Goal: Transaction & Acquisition: Purchase product/service

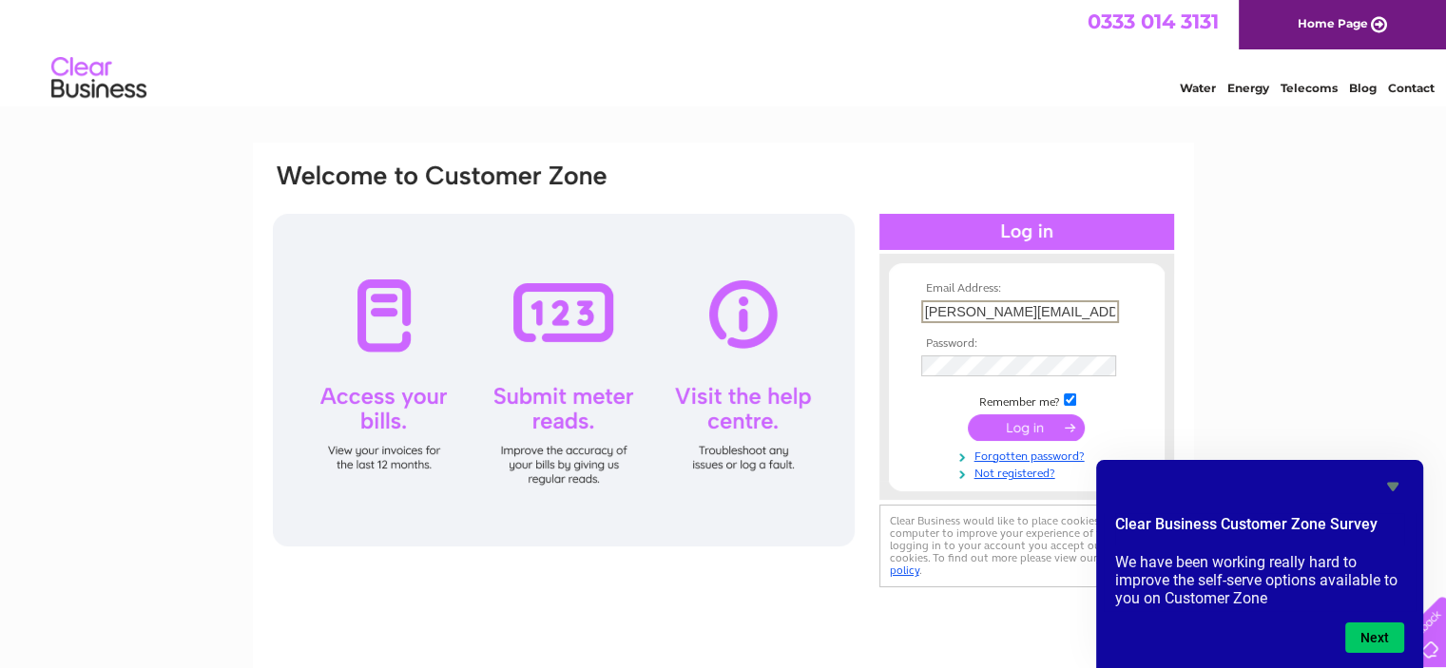
type input "[PERSON_NAME][EMAIL_ADDRESS][PERSON_NAME][DOMAIN_NAME]"
click at [1395, 485] on icon "Hide survey" at bounding box center [1392, 487] width 11 height 9
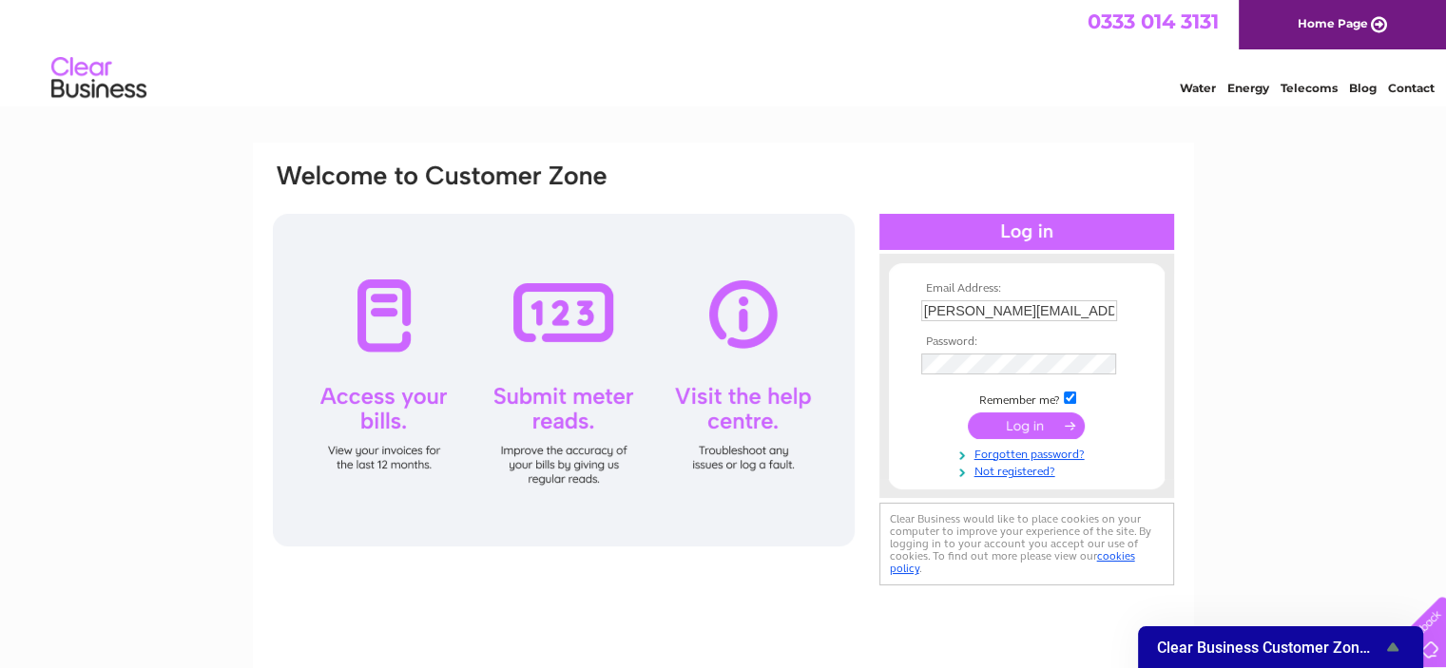
click at [1038, 429] on input "submit" at bounding box center [1026, 426] width 117 height 27
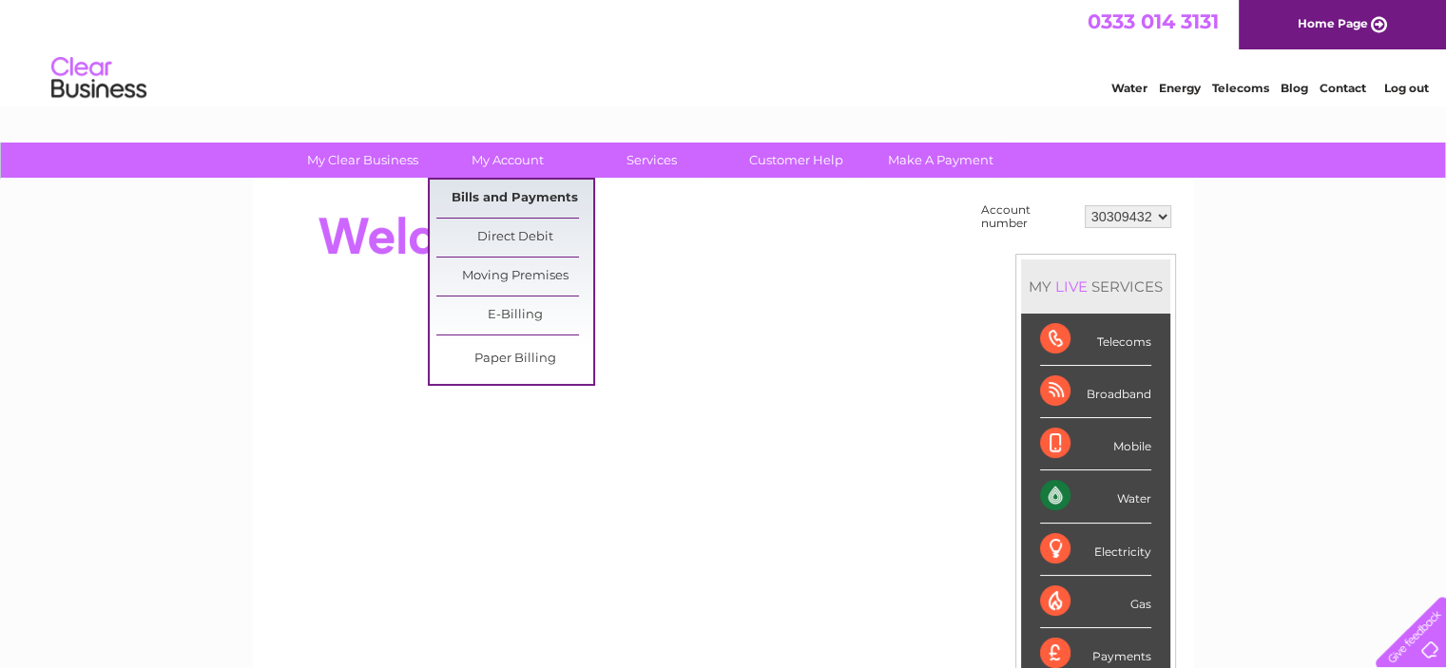
click at [553, 195] on link "Bills and Payments" at bounding box center [514, 199] width 157 height 38
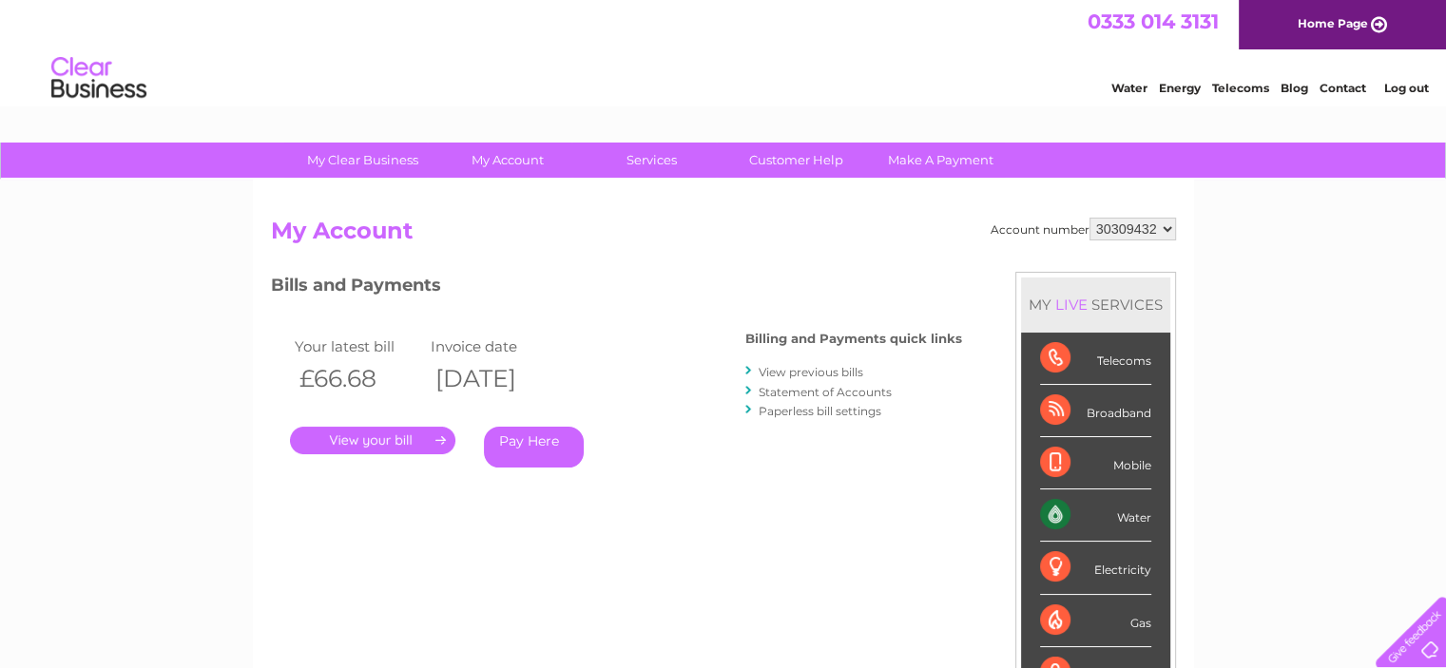
click at [540, 452] on link "Pay Here" at bounding box center [534, 447] width 100 height 41
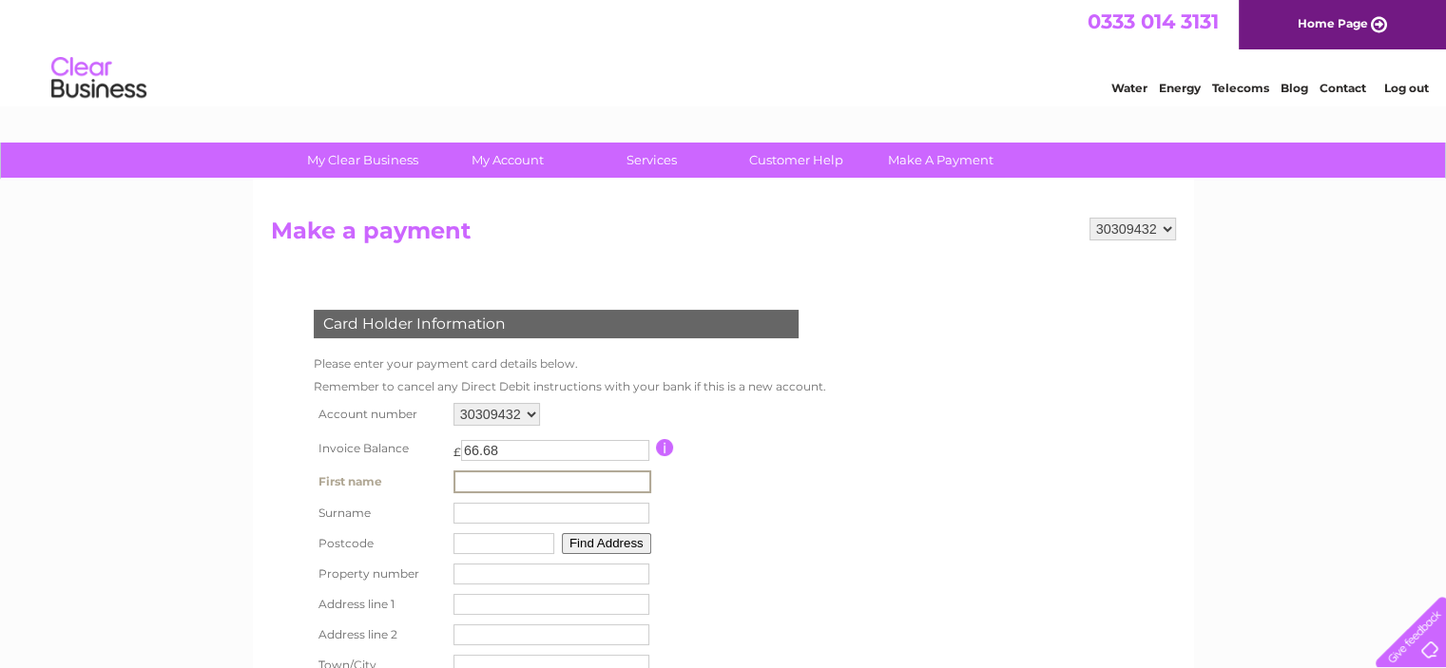
click at [539, 478] on input "text" at bounding box center [553, 482] width 198 height 23
type input "peter"
click at [512, 516] on input "text" at bounding box center [553, 512] width 198 height 23
type input "Ranaldi"
click at [510, 541] on input "text" at bounding box center [502, 542] width 101 height 21
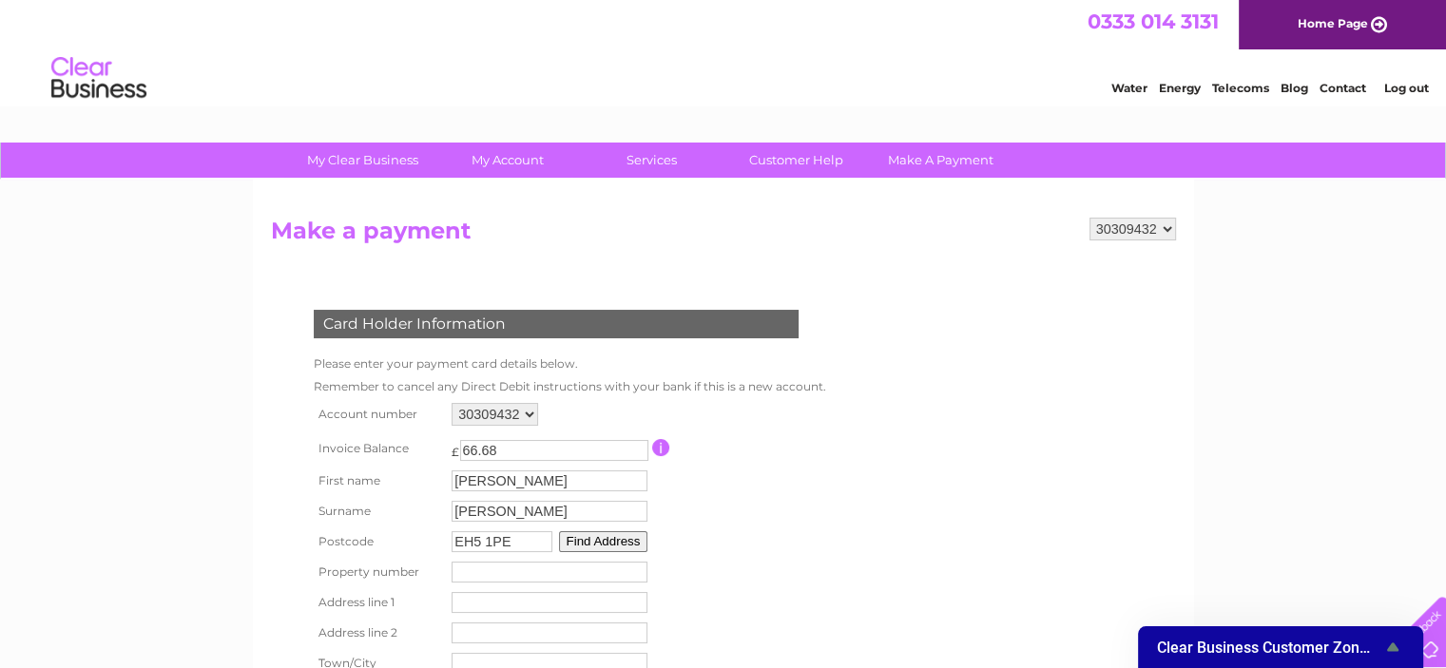
type input "EH5 1PE"
click at [589, 547] on button "Find Address" at bounding box center [603, 542] width 89 height 21
click at [601, 539] on button "Find Address" at bounding box center [603, 542] width 89 height 21
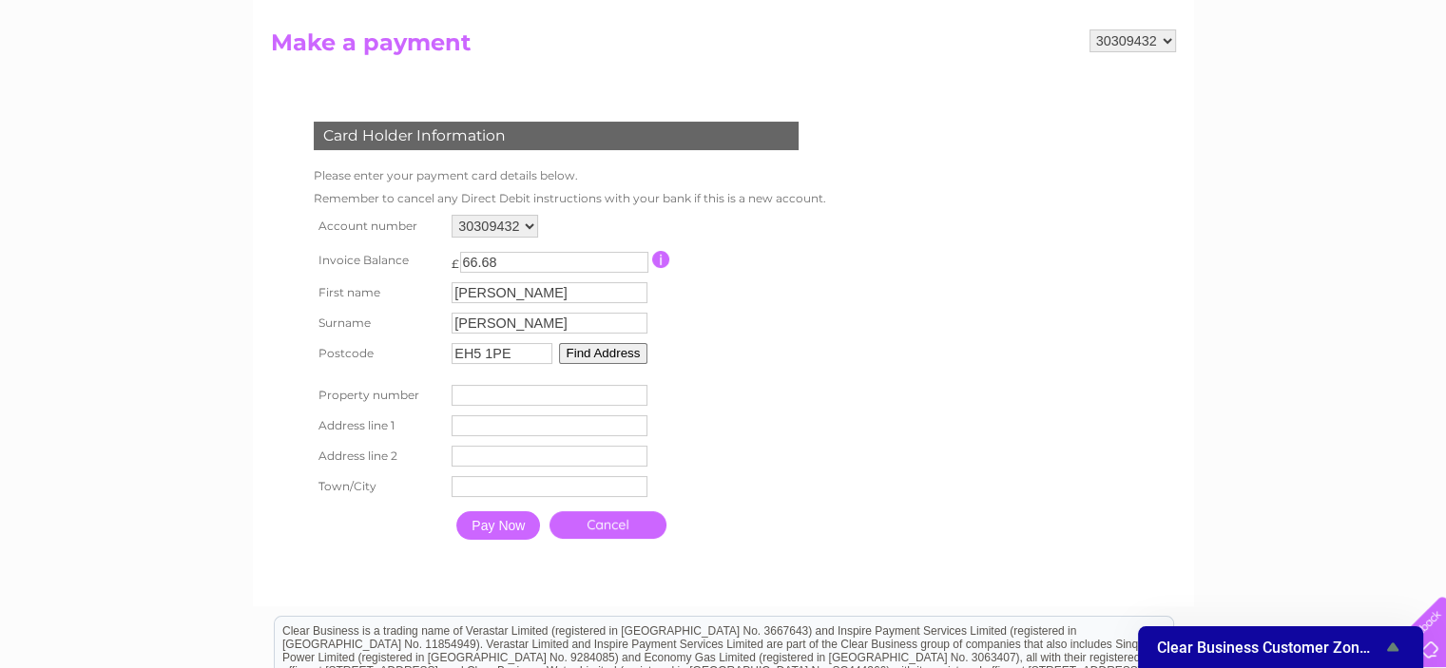
scroll to position [190, 0]
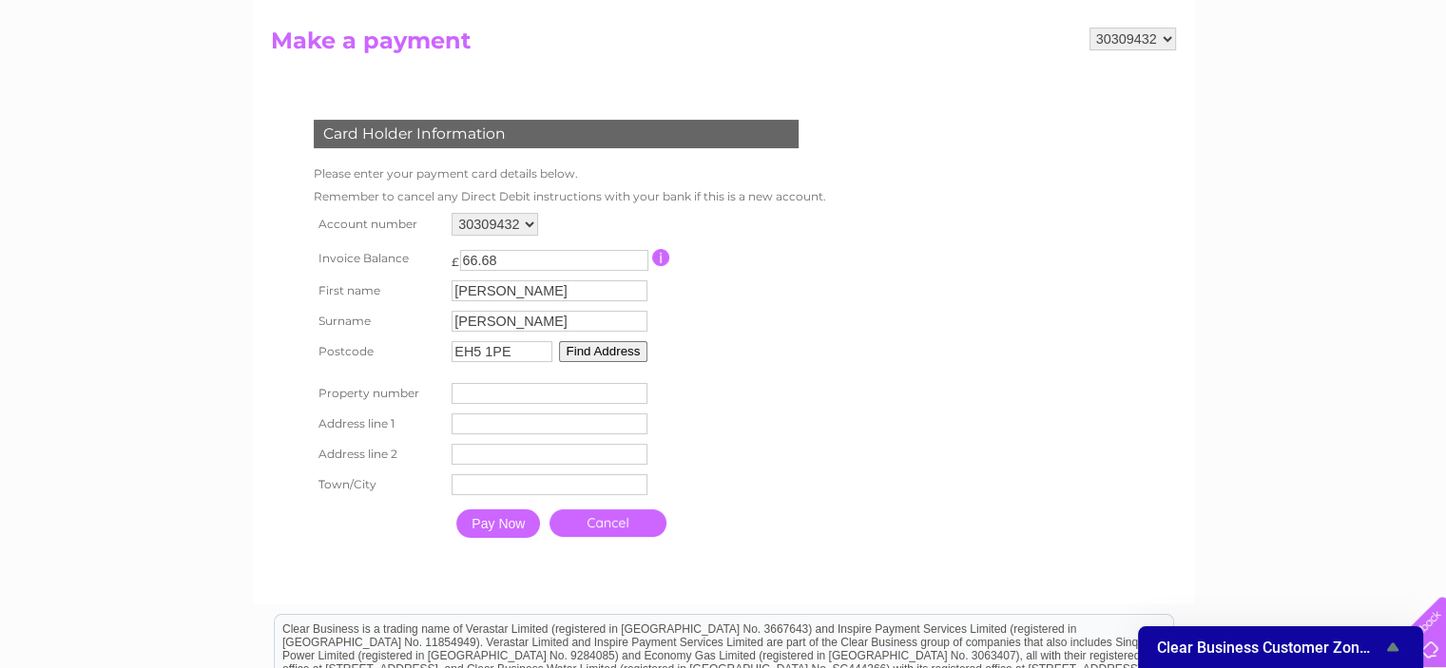
click at [513, 395] on input "number" at bounding box center [550, 393] width 196 height 21
type input "142"
click at [513, 425] on input "text" at bounding box center [553, 425] width 198 height 23
type input "West Granton Road"
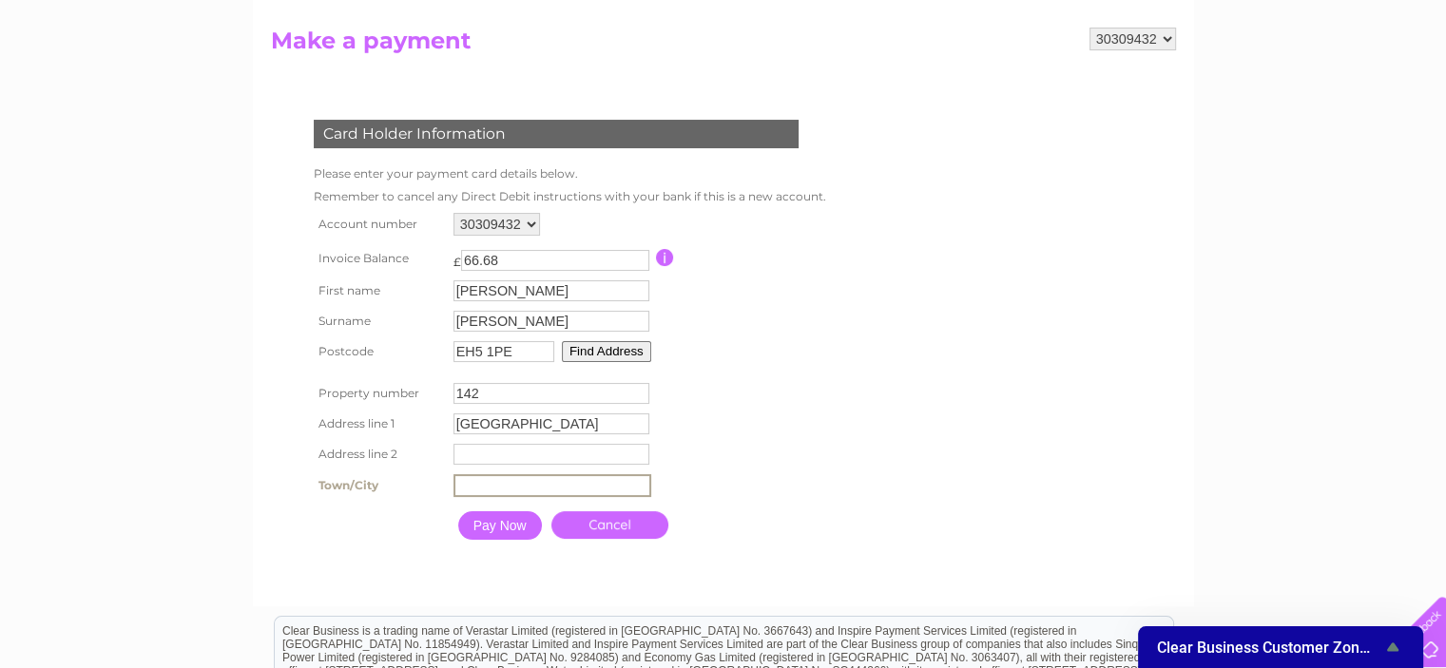
click at [469, 486] on input "text" at bounding box center [553, 485] width 198 height 23
type input "Edinburgh"
click at [512, 530] on input "Pay Now" at bounding box center [498, 524] width 84 height 29
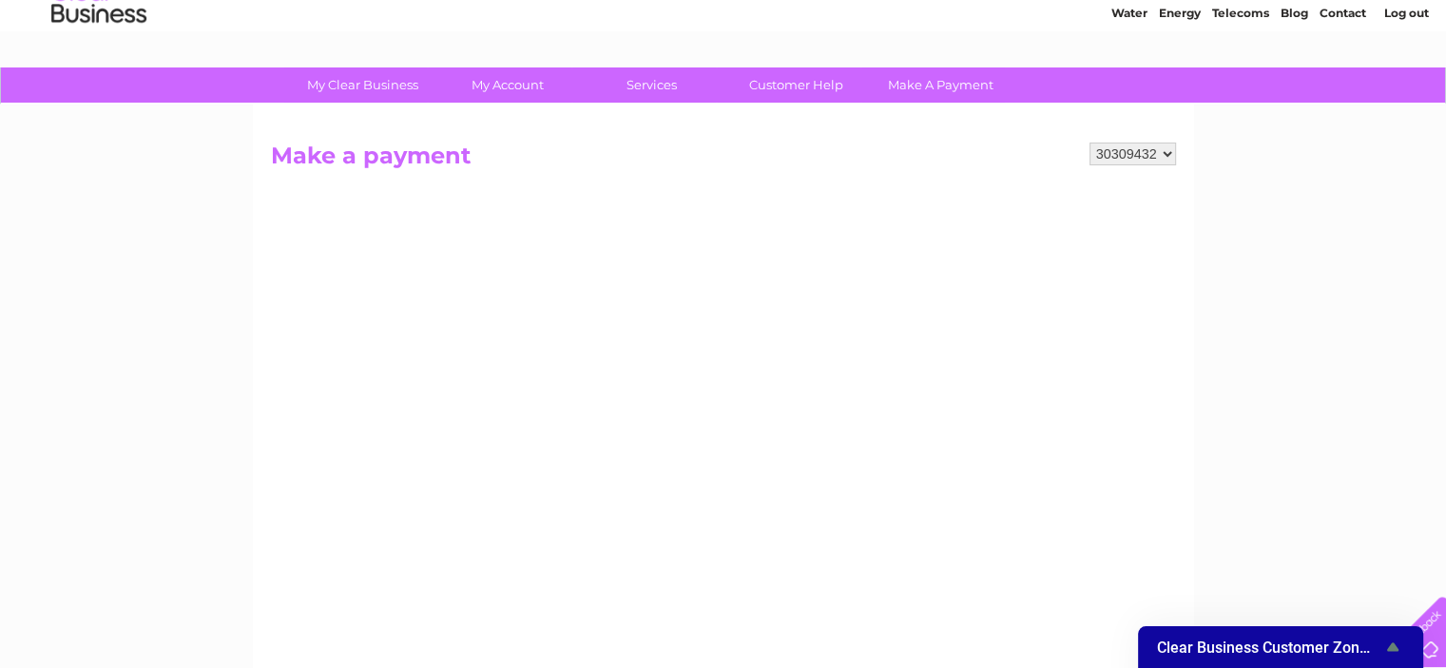
scroll to position [73, 0]
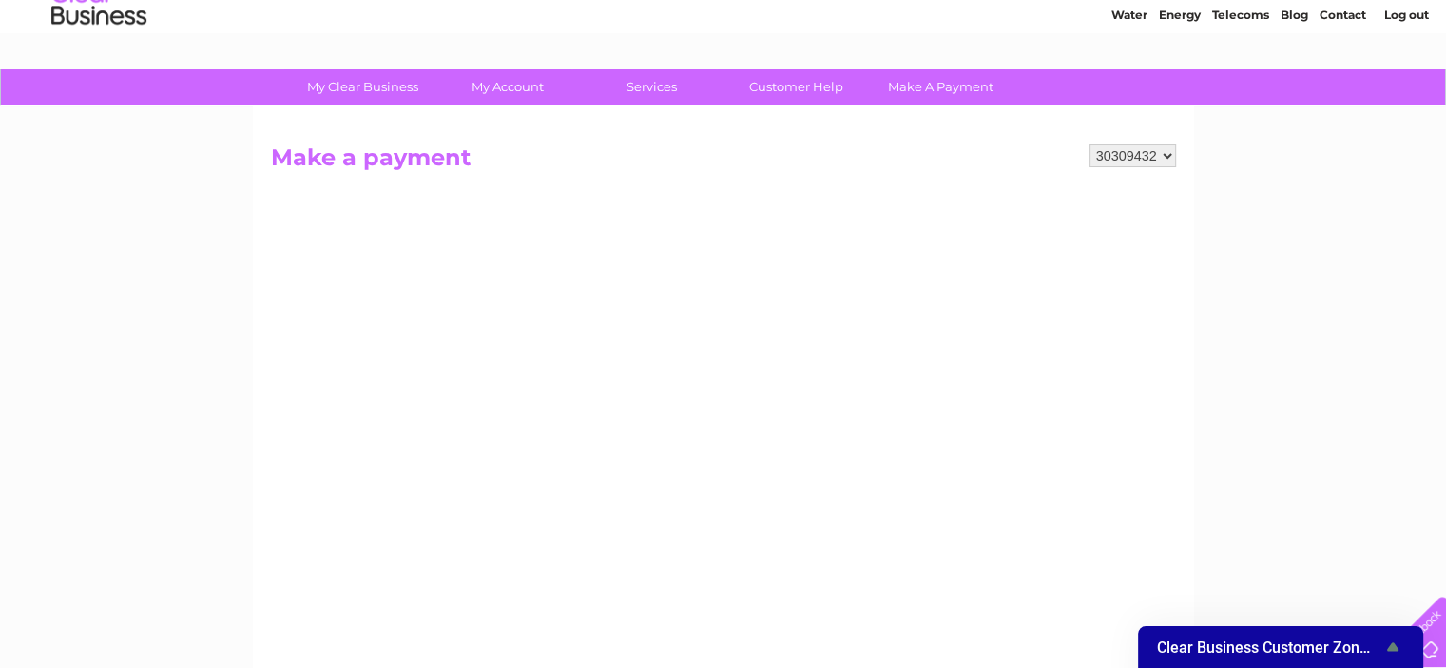
click at [383, 159] on h2 "Make a payment" at bounding box center [723, 163] width 905 height 36
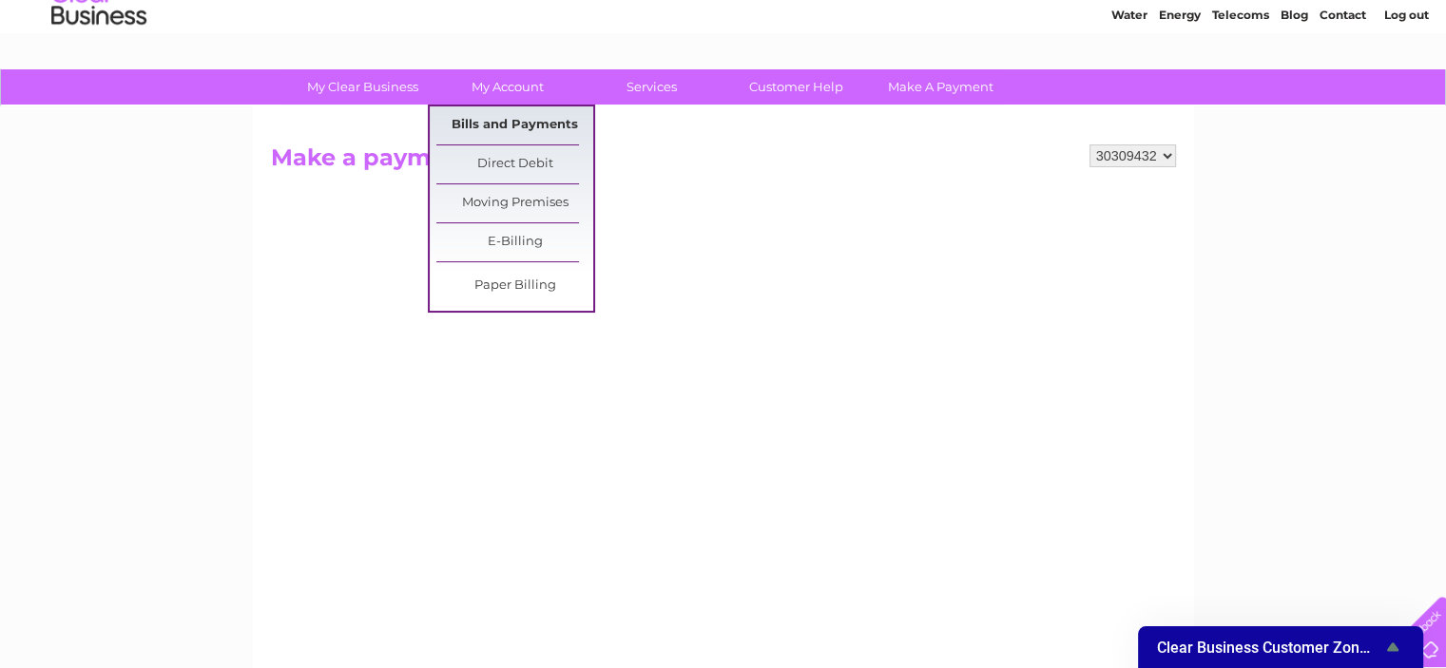
click at [515, 122] on link "Bills and Payments" at bounding box center [514, 125] width 157 height 38
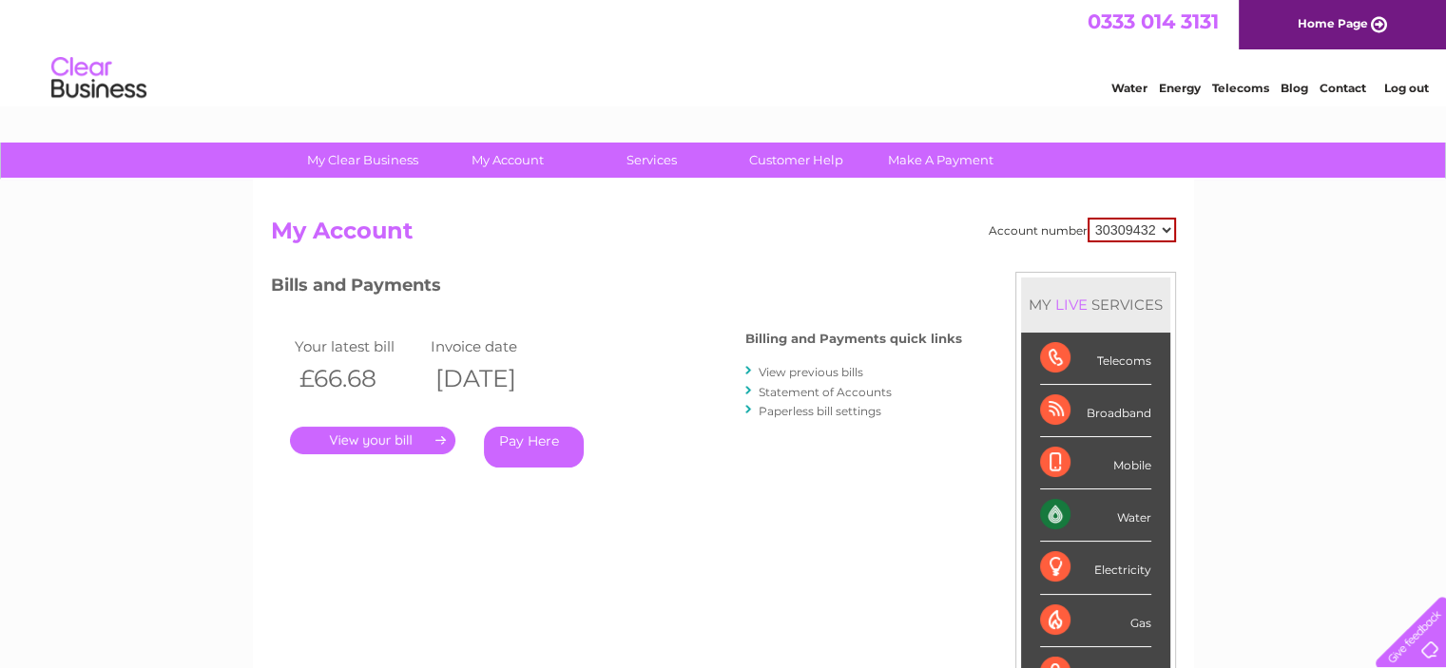
click at [539, 440] on link "Pay Here" at bounding box center [534, 447] width 100 height 41
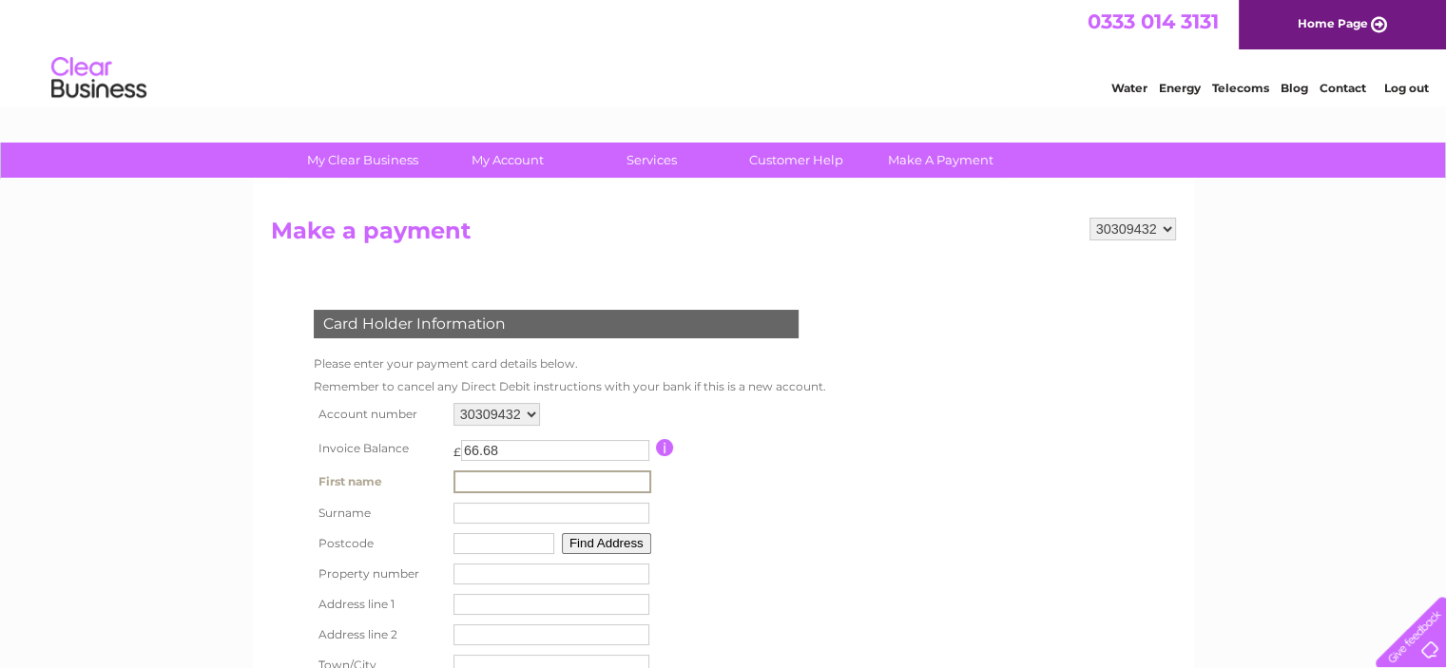
click at [472, 477] on input "text" at bounding box center [553, 482] width 198 height 23
type input "peter"
click at [489, 515] on input "text" at bounding box center [553, 512] width 198 height 23
type input "Ranaldi"
click at [512, 543] on input "text" at bounding box center [502, 542] width 101 height 21
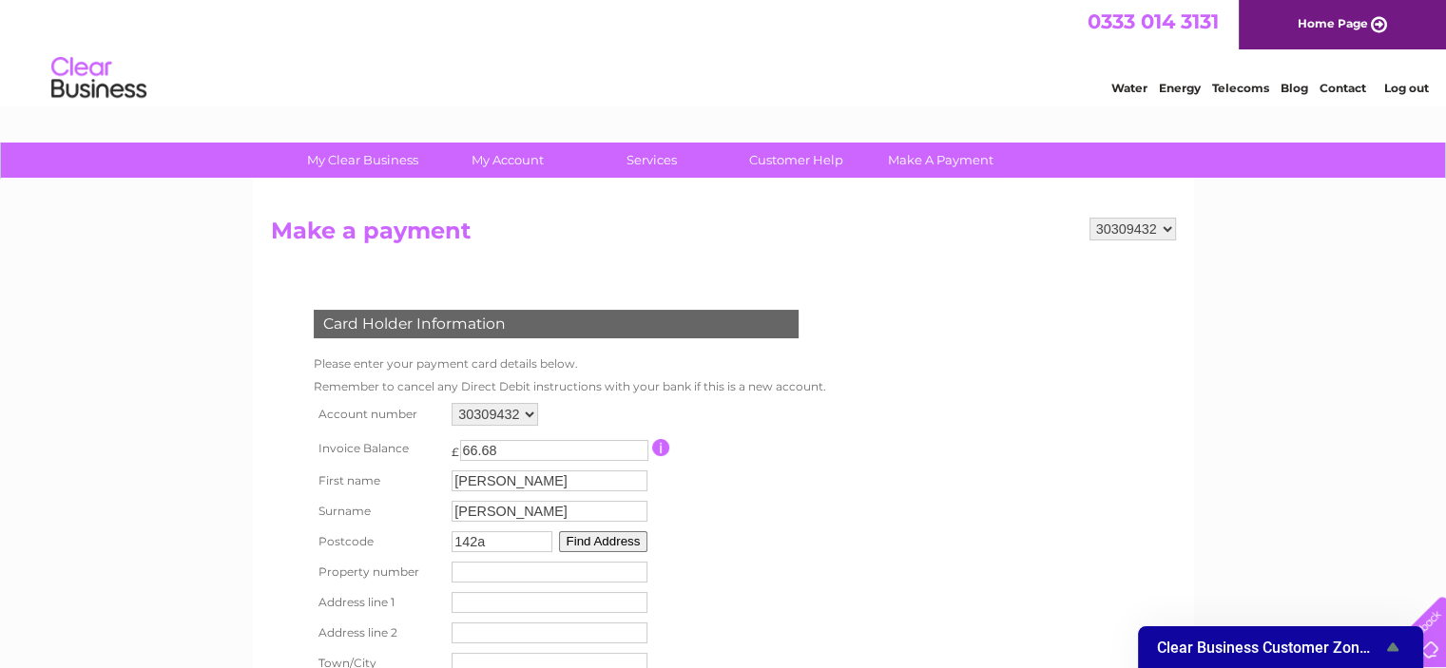
type input "142a"
click at [609, 542] on button "Find Address" at bounding box center [603, 542] width 89 height 21
click at [532, 577] on input "number" at bounding box center [550, 583] width 196 height 21
click at [857, 574] on form "30309432 Make a payment Card Holder Information Please enter your payment card …" at bounding box center [723, 497] width 905 height 558
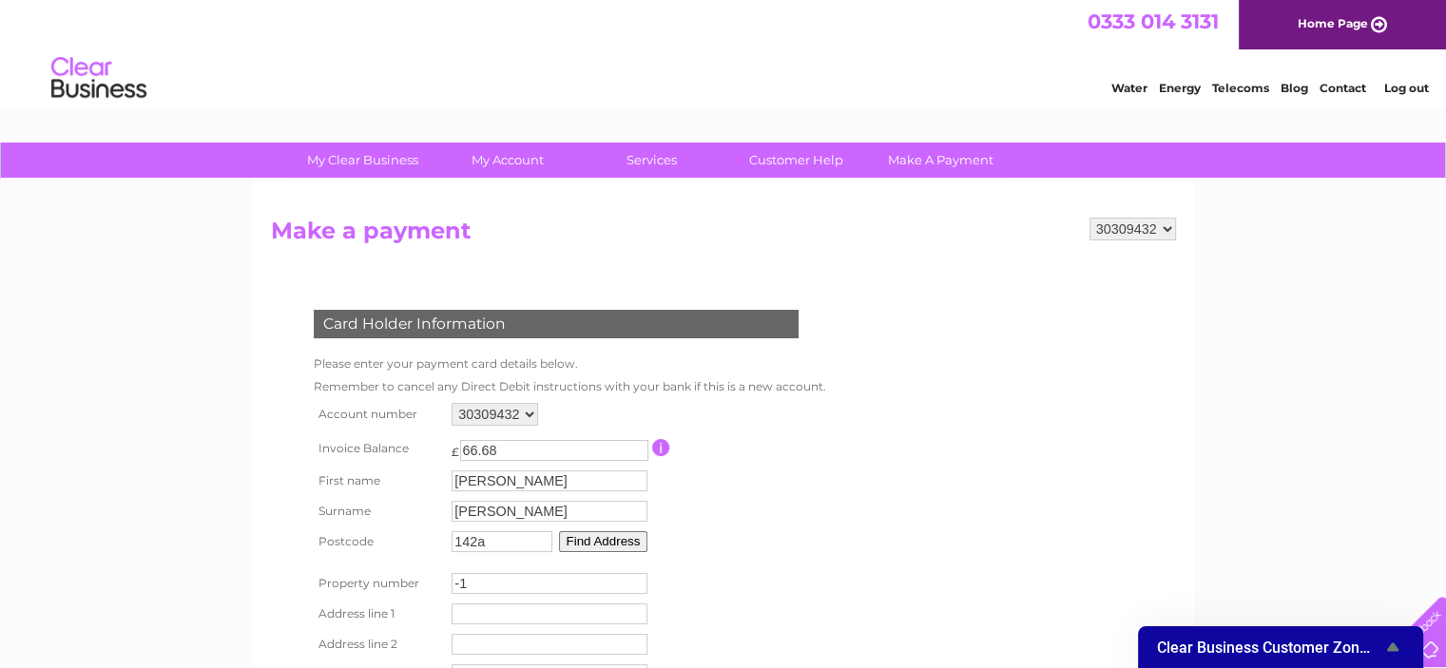
type input "-1"
click at [635, 589] on input "-1" at bounding box center [550, 583] width 196 height 21
click at [493, 537] on input "142a" at bounding box center [502, 542] width 101 height 21
type input "1"
click at [493, 537] on input "text" at bounding box center [502, 542] width 101 height 21
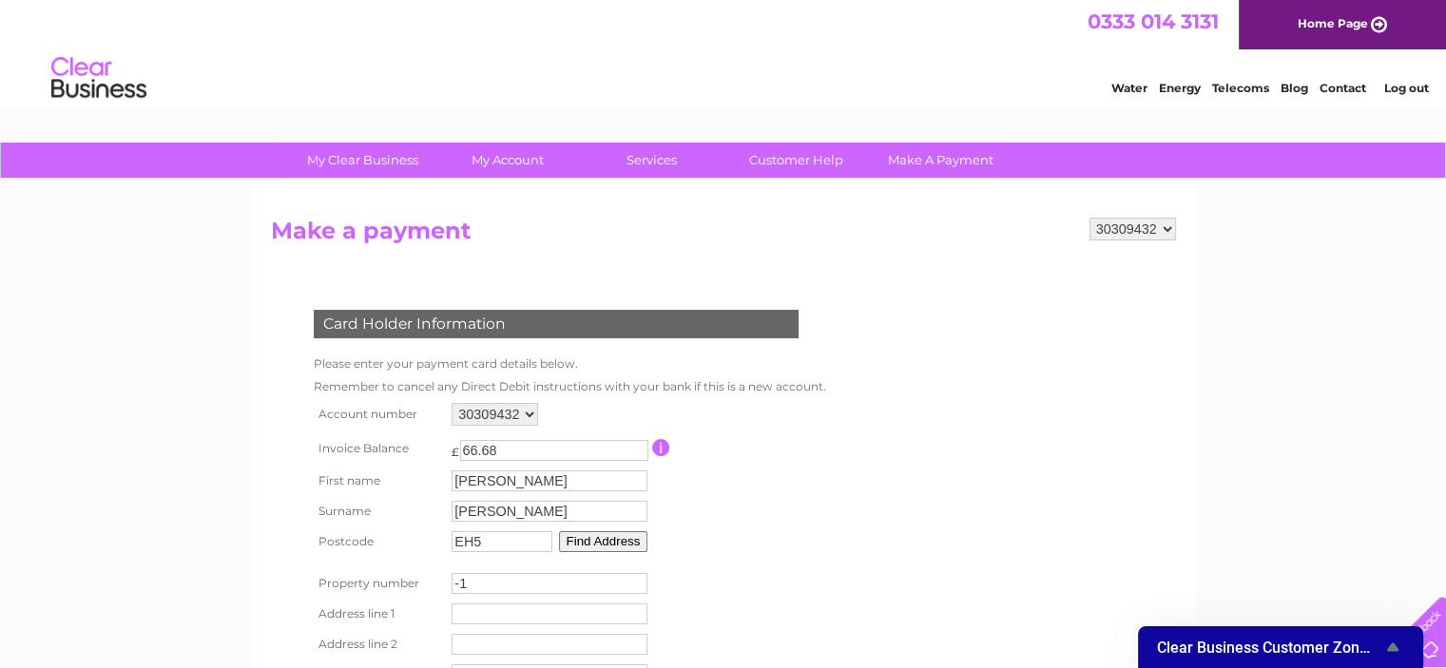
type input "EH5 1PE"
click at [596, 587] on input "-1" at bounding box center [550, 583] width 196 height 21
type input "142"
click at [589, 612] on input "text" at bounding box center [553, 615] width 198 height 23
type input "West Granton Road"
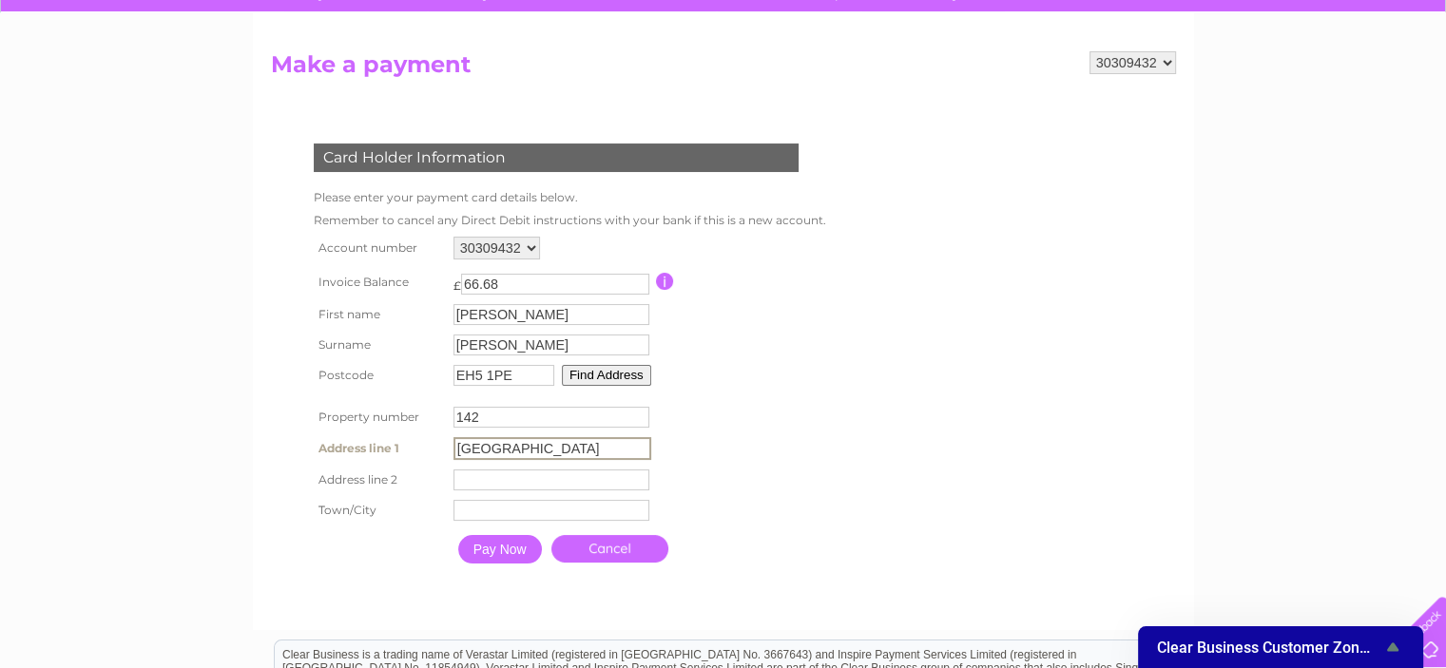
scroll to position [190, 0]
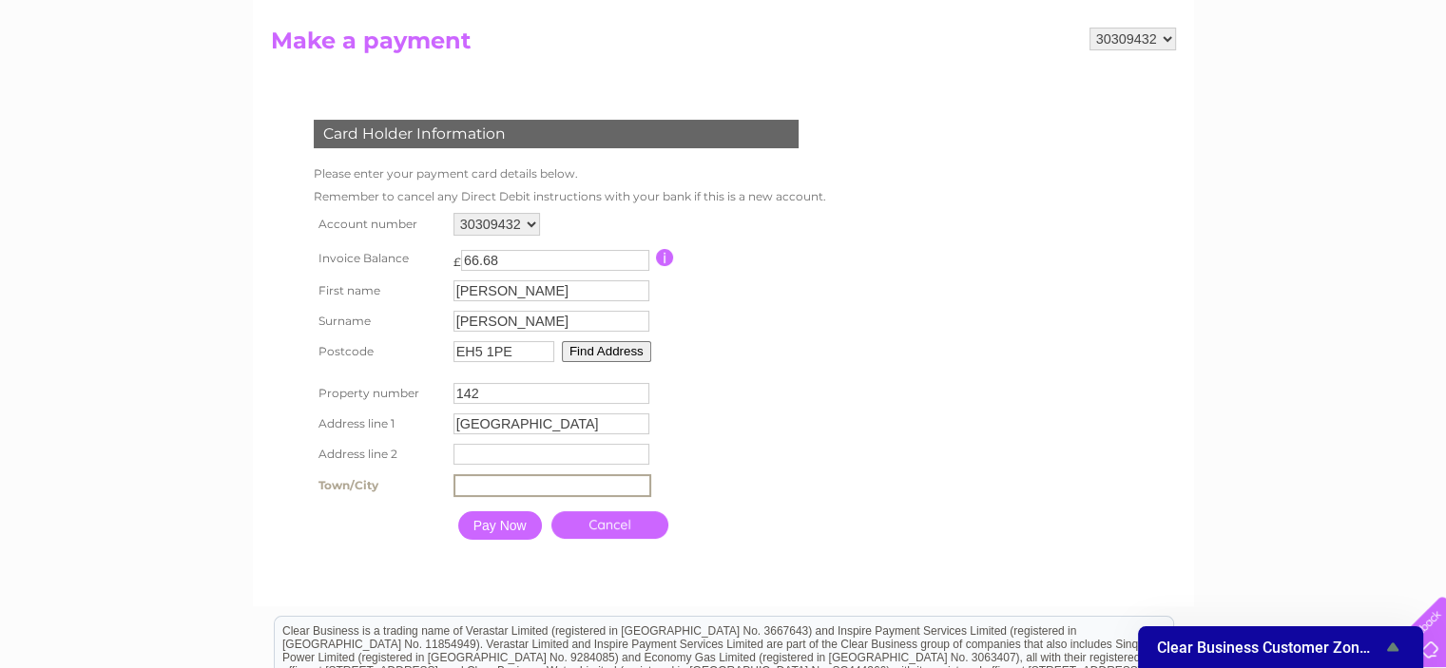
click at [467, 490] on input "text" at bounding box center [553, 485] width 198 height 23
type input "Edinburgh"
click at [503, 527] on input "Pay Now" at bounding box center [498, 524] width 84 height 29
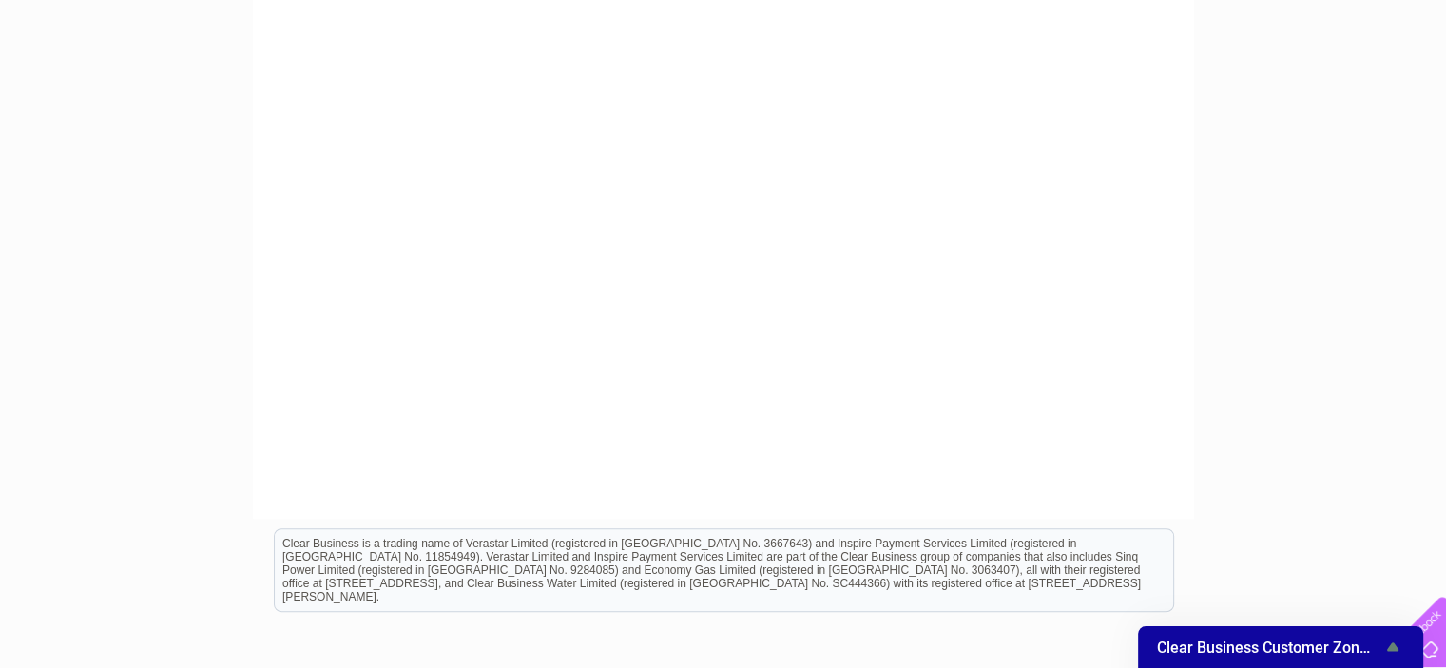
scroll to position [647, 0]
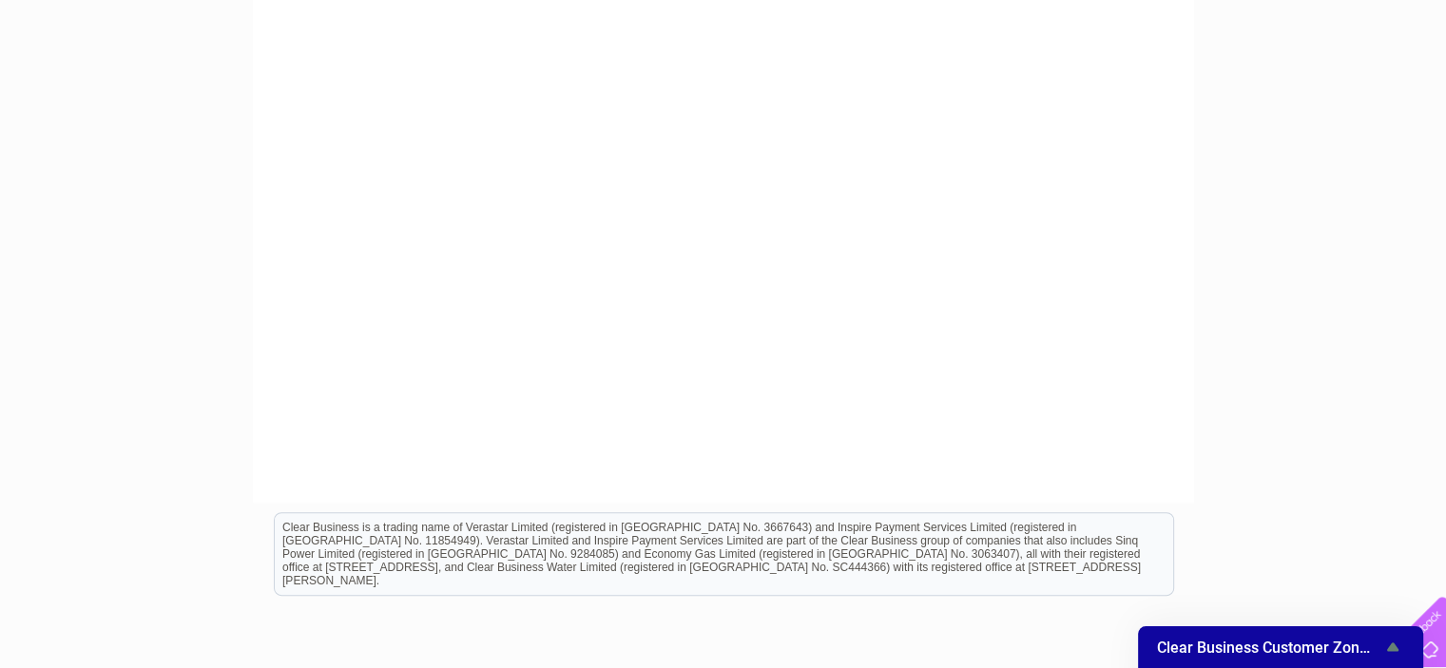
click at [1187, 407] on div "30309432 Make a payment Card Holder Information Please enter your payment card …" at bounding box center [723, 18] width 941 height 970
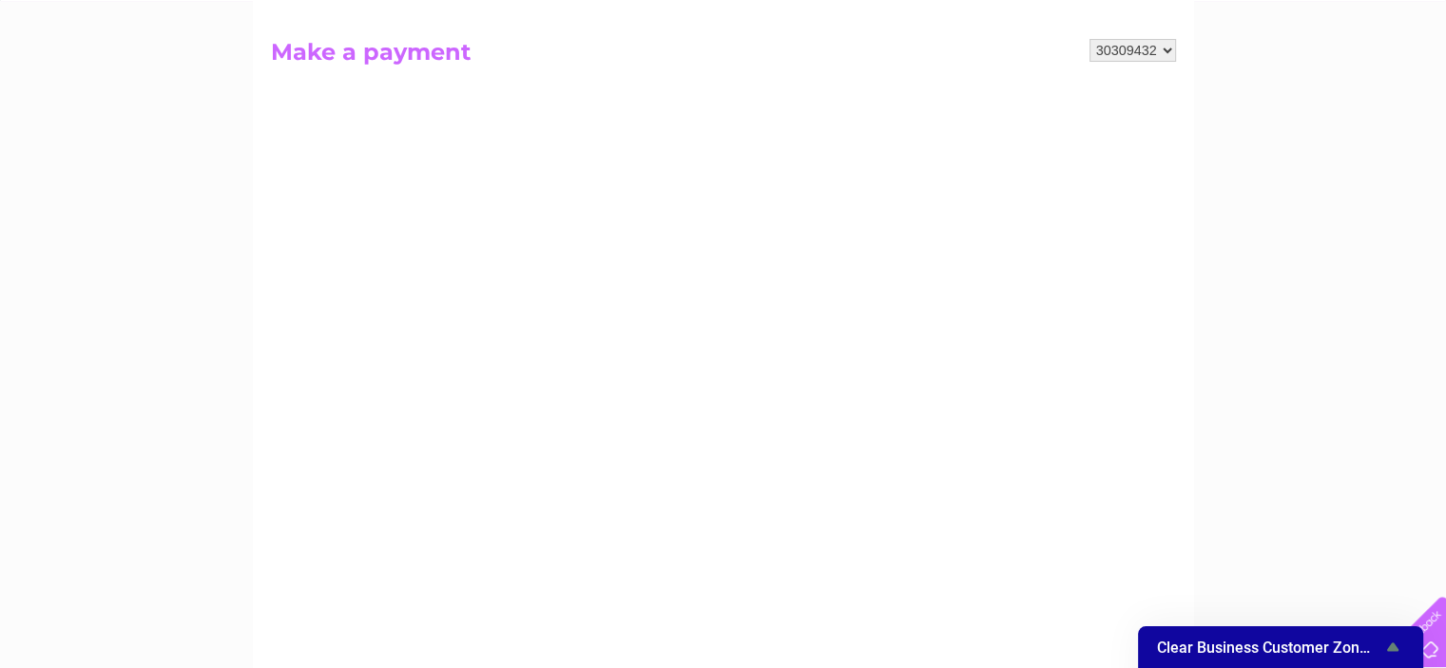
scroll to position [173, 0]
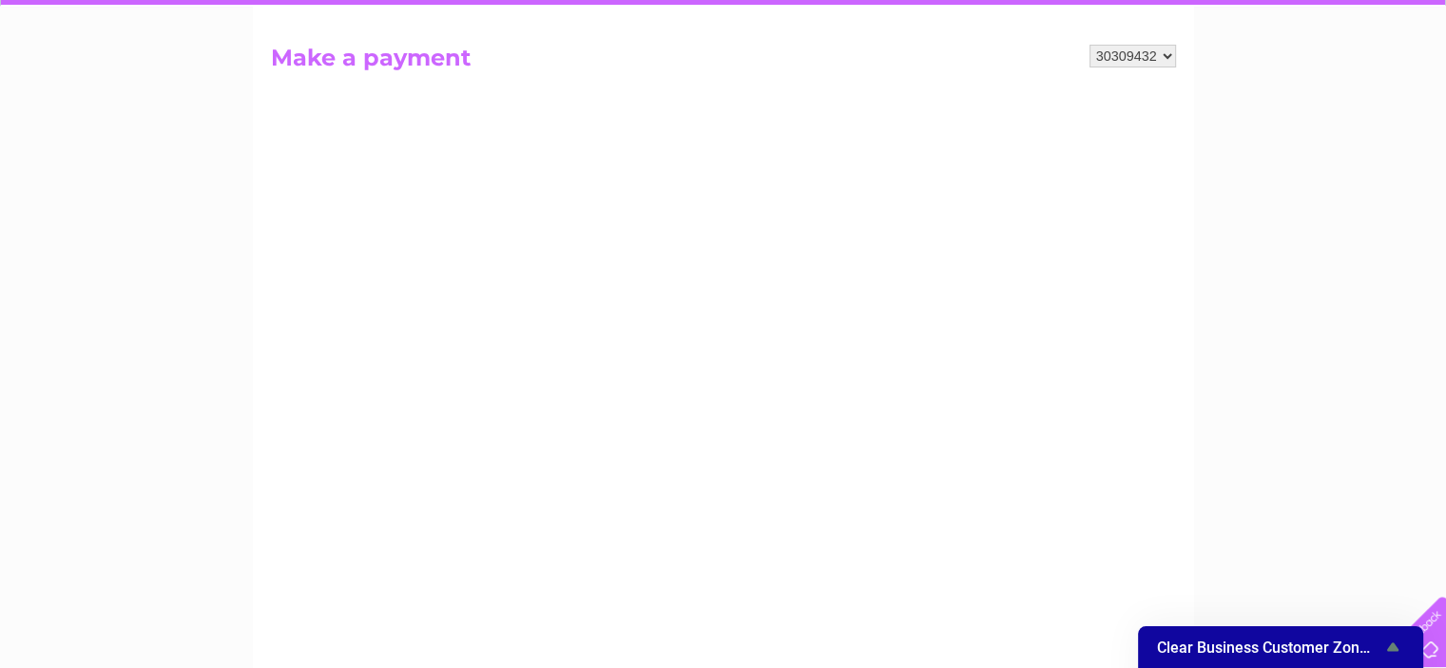
click at [1392, 649] on icon "Show survey - Clear Business Customer Zone Survey" at bounding box center [1392, 647] width 11 height 9
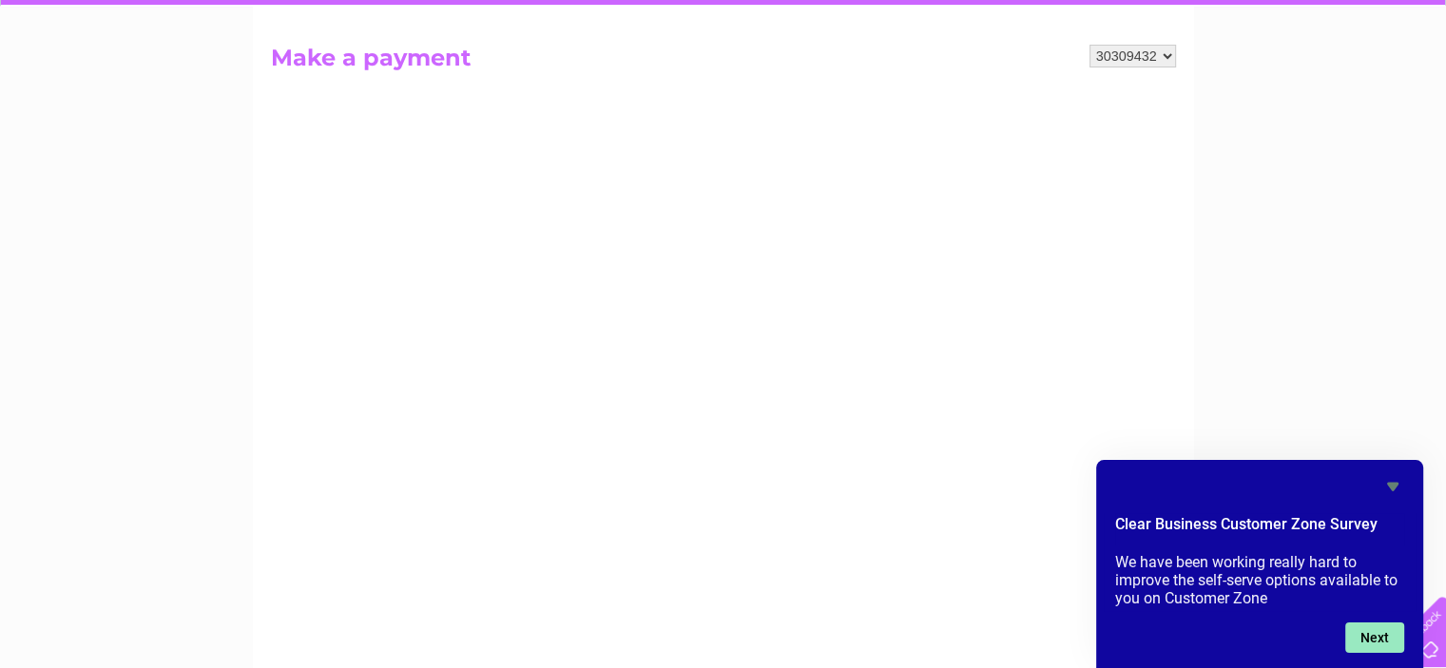
click at [1378, 638] on button "Next" at bounding box center [1374, 638] width 59 height 30
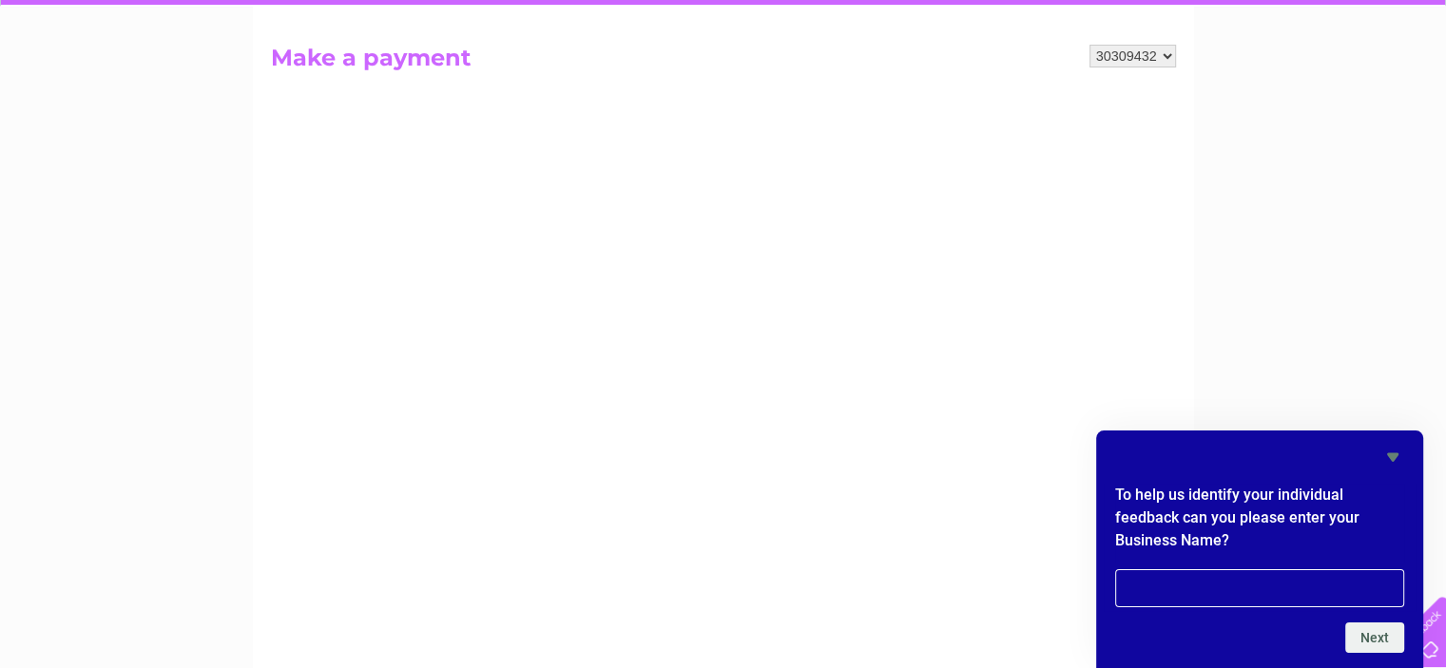
click at [1397, 458] on icon "Hide survey" at bounding box center [1393, 457] width 23 height 23
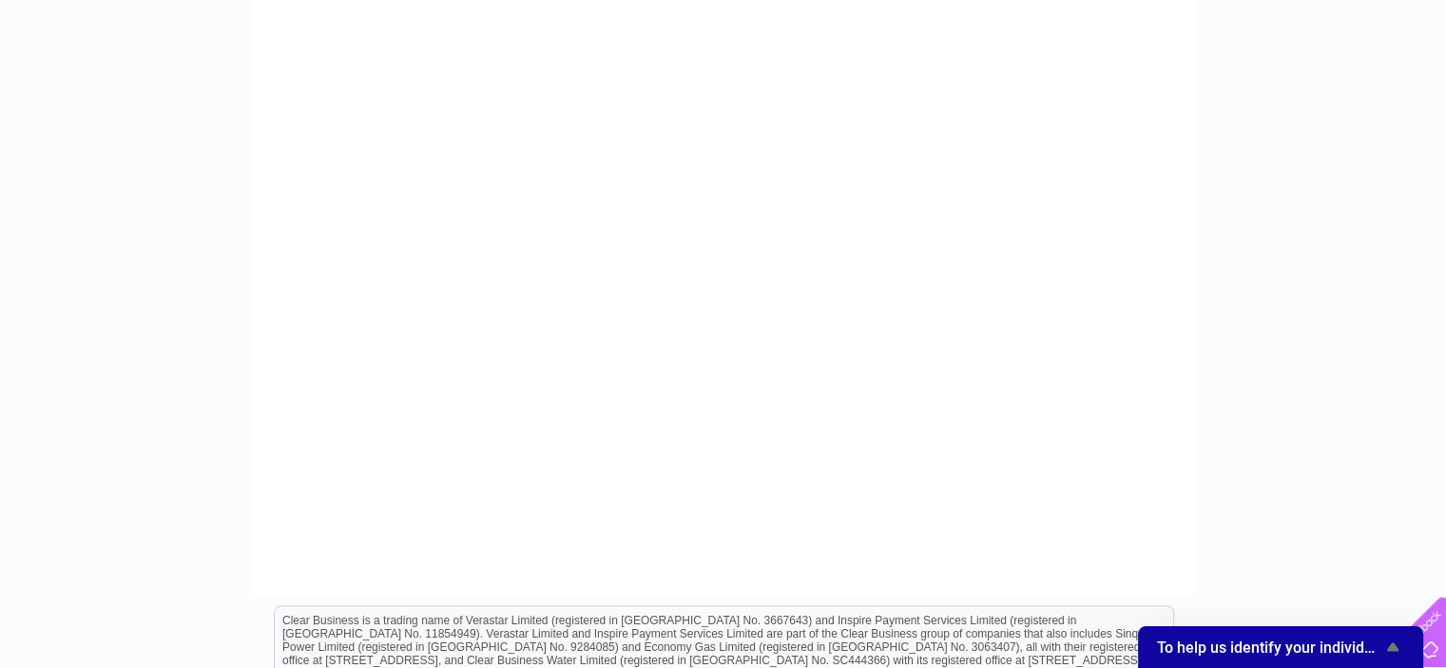
scroll to position [591, 0]
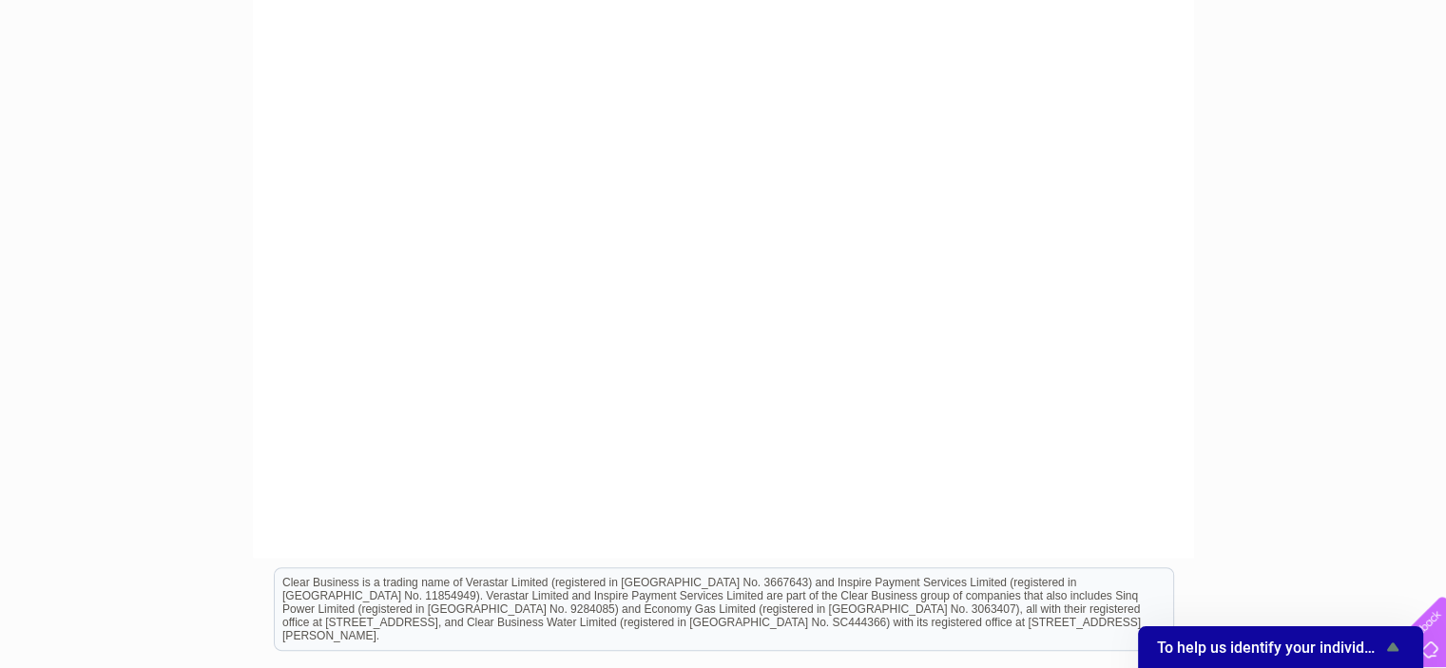
click button "To help us identify your individual feedback can you please enter your Business…" at bounding box center [1280, 647] width 247 height 23
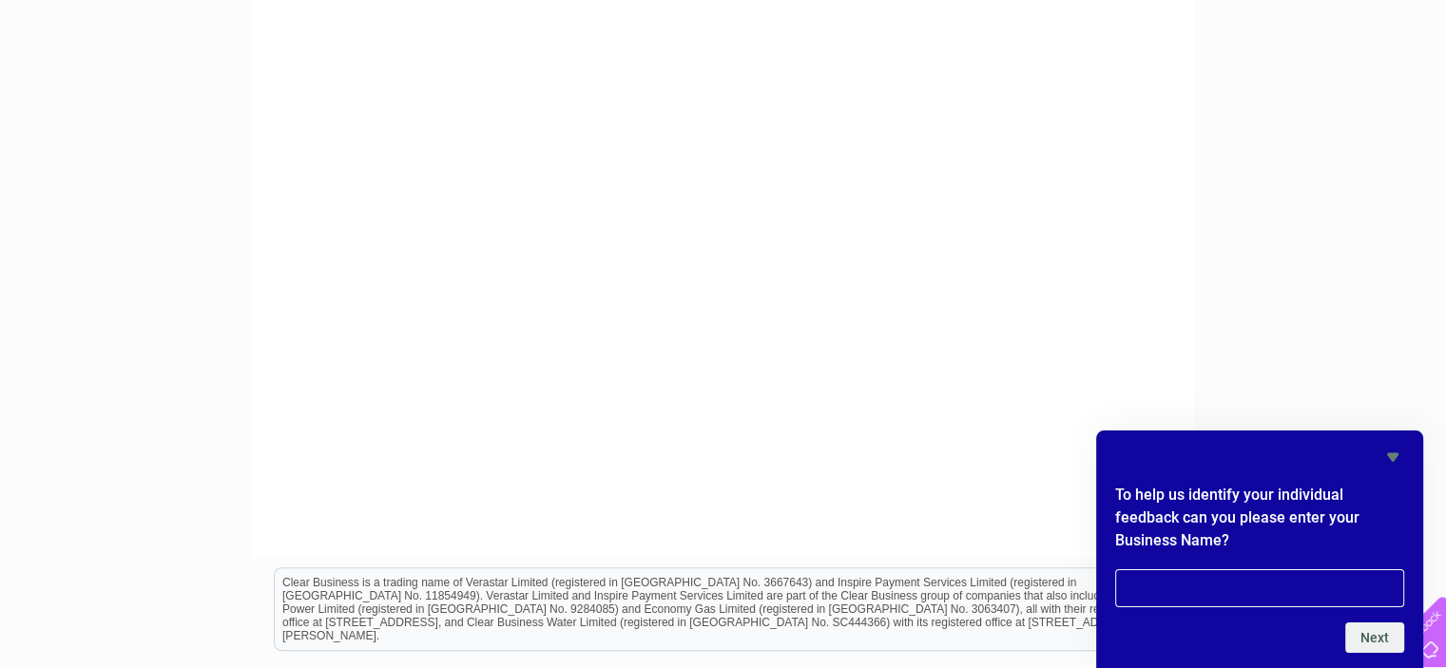
click at [1399, 459] on icon "Hide survey" at bounding box center [1393, 457] width 23 height 23
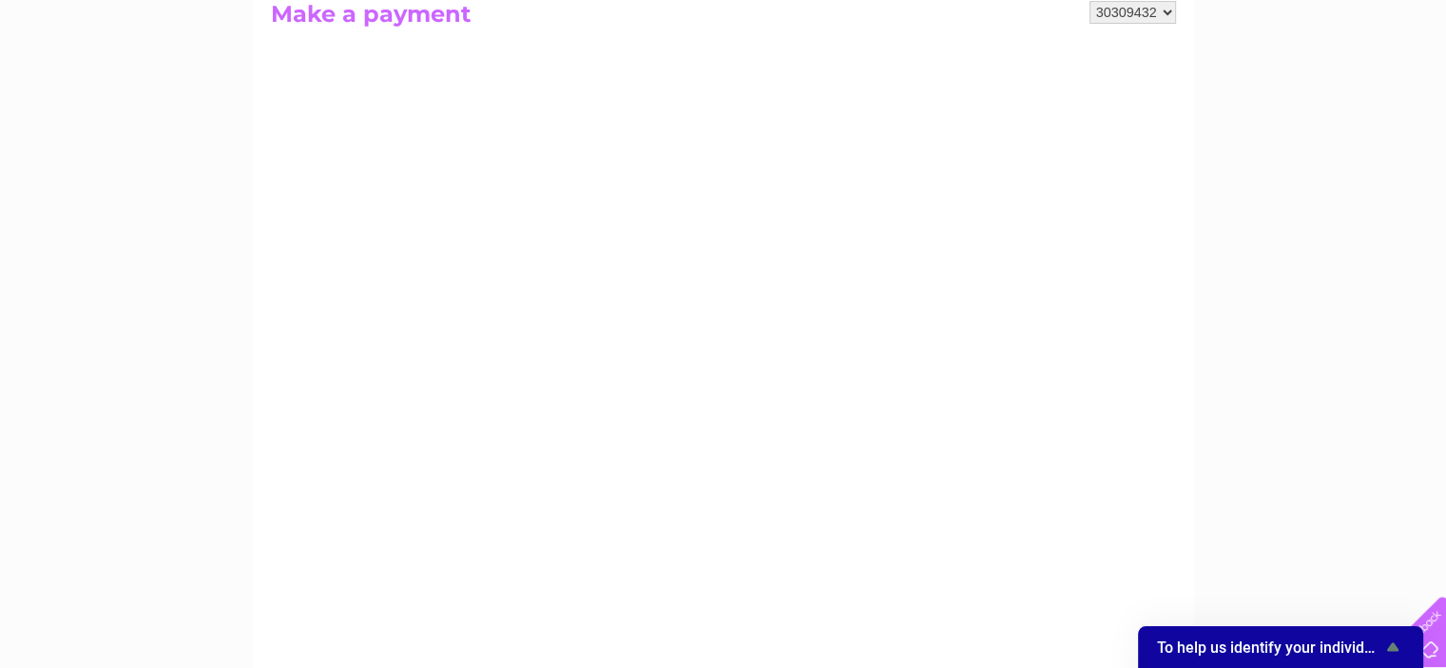
scroll to position [211, 0]
click at [337, 29] on h2 "Make a payment" at bounding box center [723, 25] width 905 height 36
click at [415, 25] on h2 "Make a payment" at bounding box center [723, 25] width 905 height 36
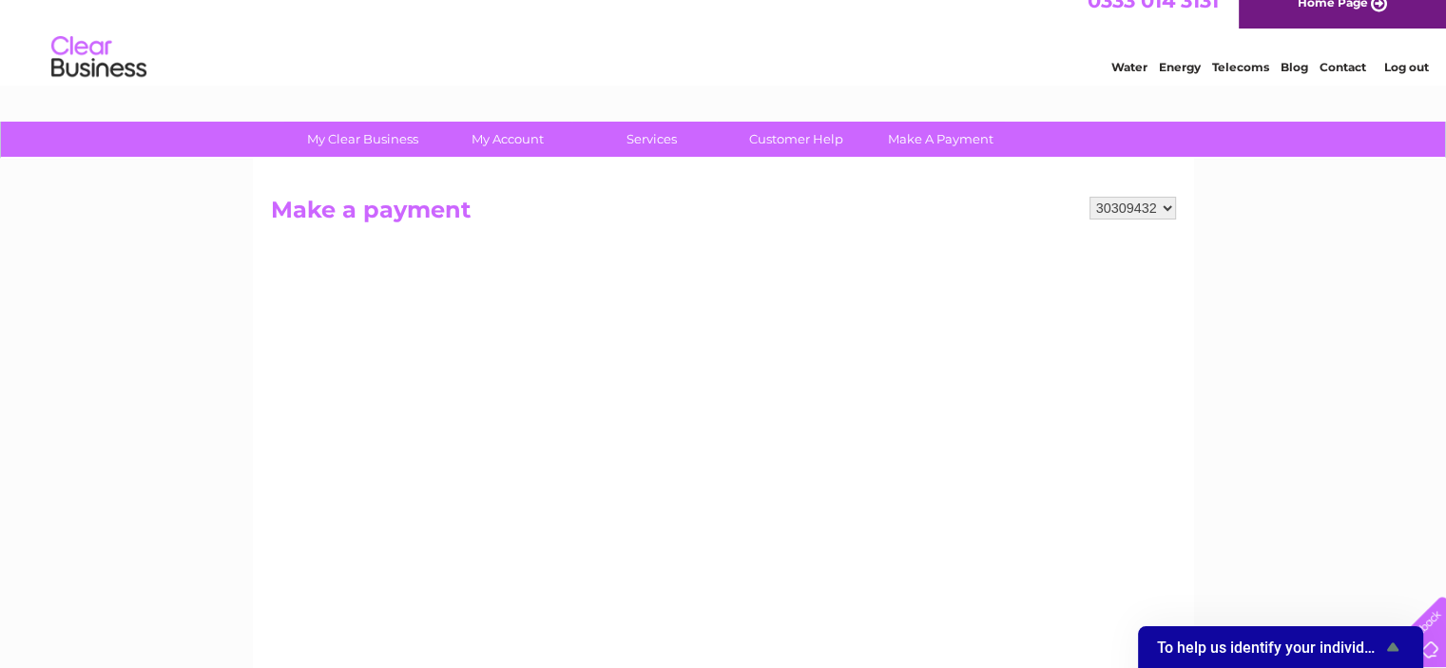
scroll to position [0, 0]
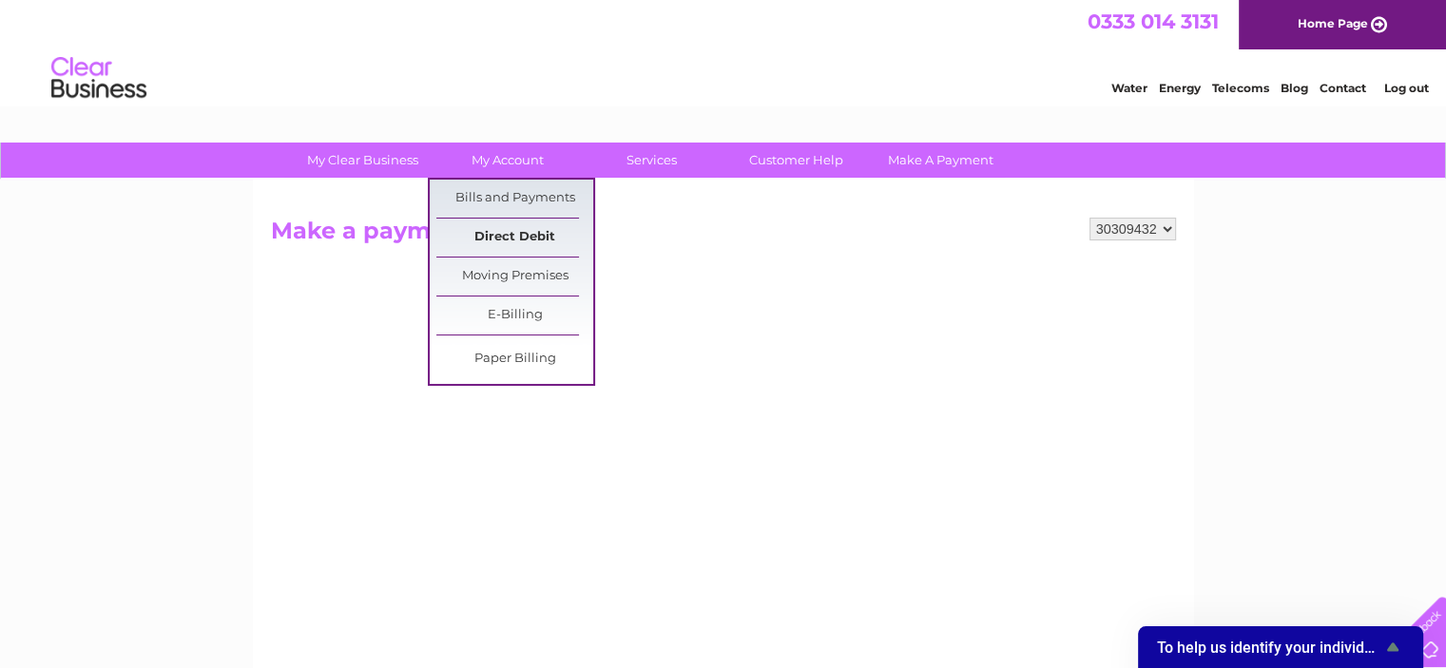
click at [529, 233] on link "Direct Debit" at bounding box center [514, 238] width 157 height 38
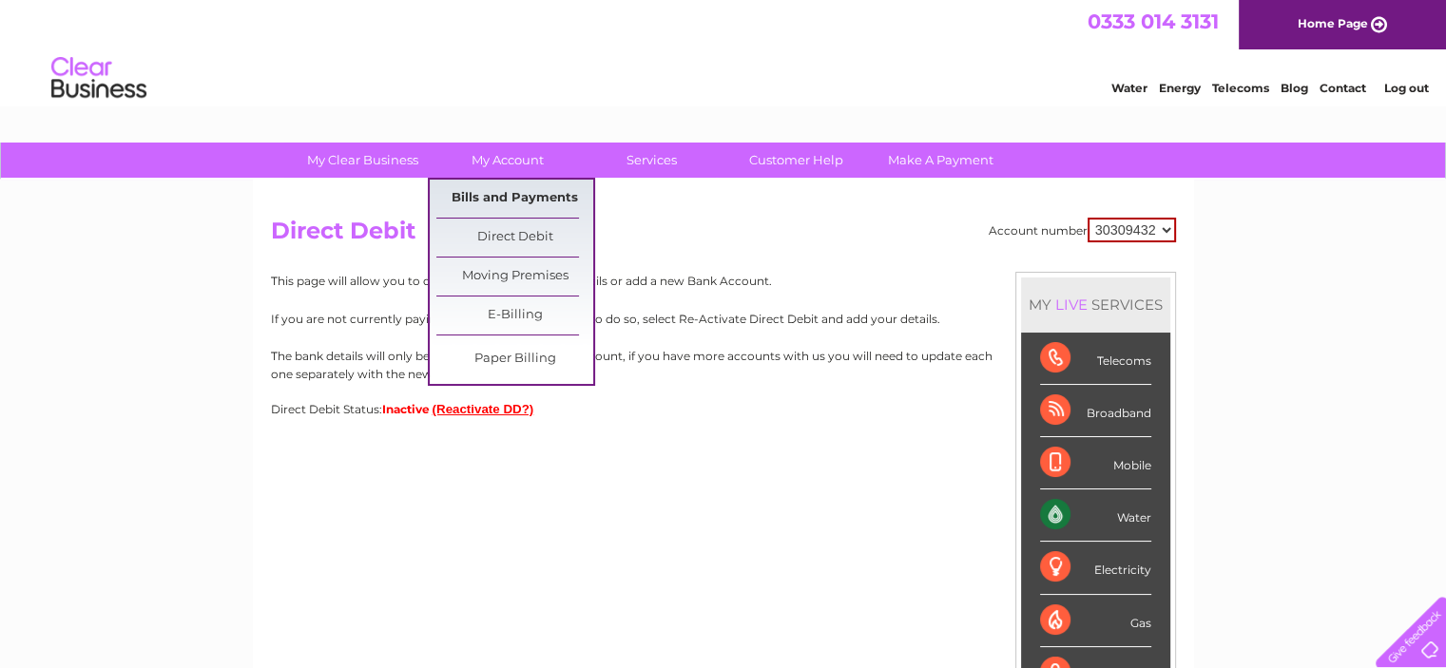
click at [527, 202] on link "Bills and Payments" at bounding box center [514, 199] width 157 height 38
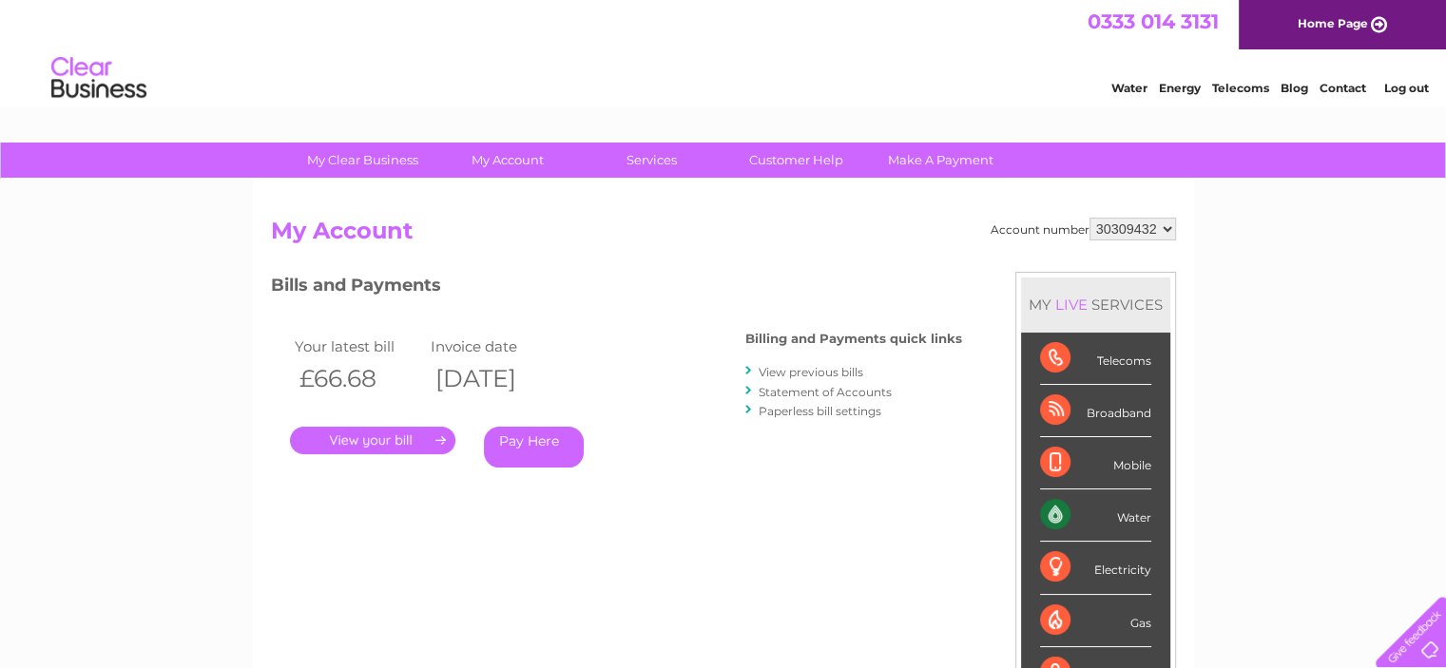
click at [546, 444] on link "Pay Here" at bounding box center [534, 447] width 100 height 41
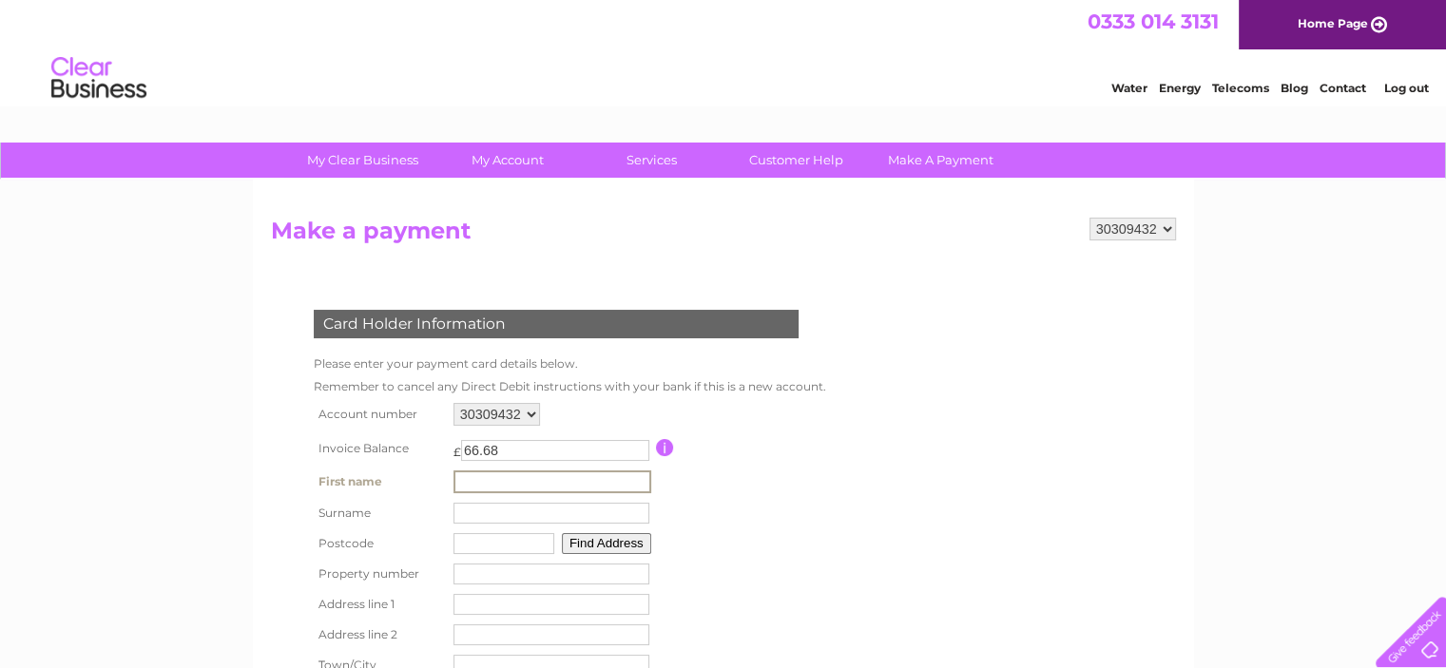
click at [512, 480] on input "text" at bounding box center [553, 482] width 198 height 23
type input "[PERSON_NAME]"
click at [487, 505] on input "text" at bounding box center [553, 512] width 198 height 23
type input "[PERSON_NAME]"
click at [477, 543] on input "text" at bounding box center [502, 542] width 101 height 21
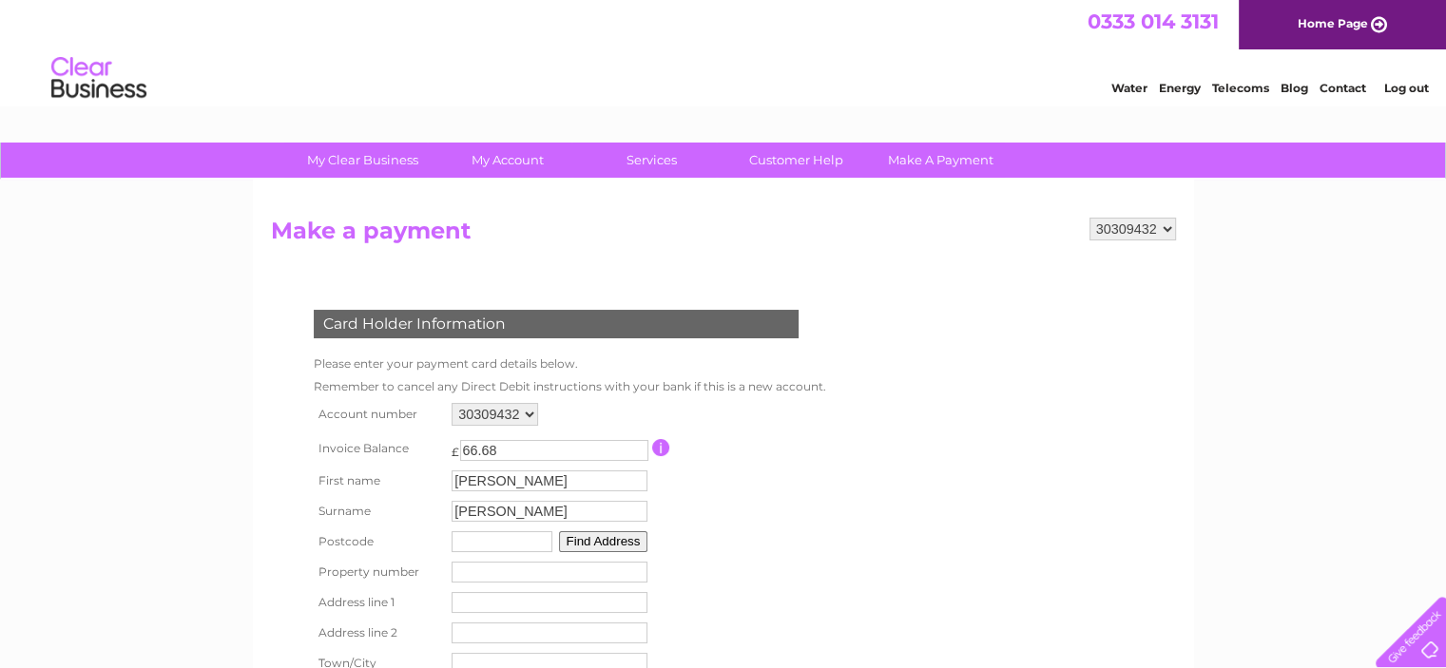
type input "KY12 0SQ"
type input "Deanhead Steadings"
type input "Roscobie"
type input "Fife"
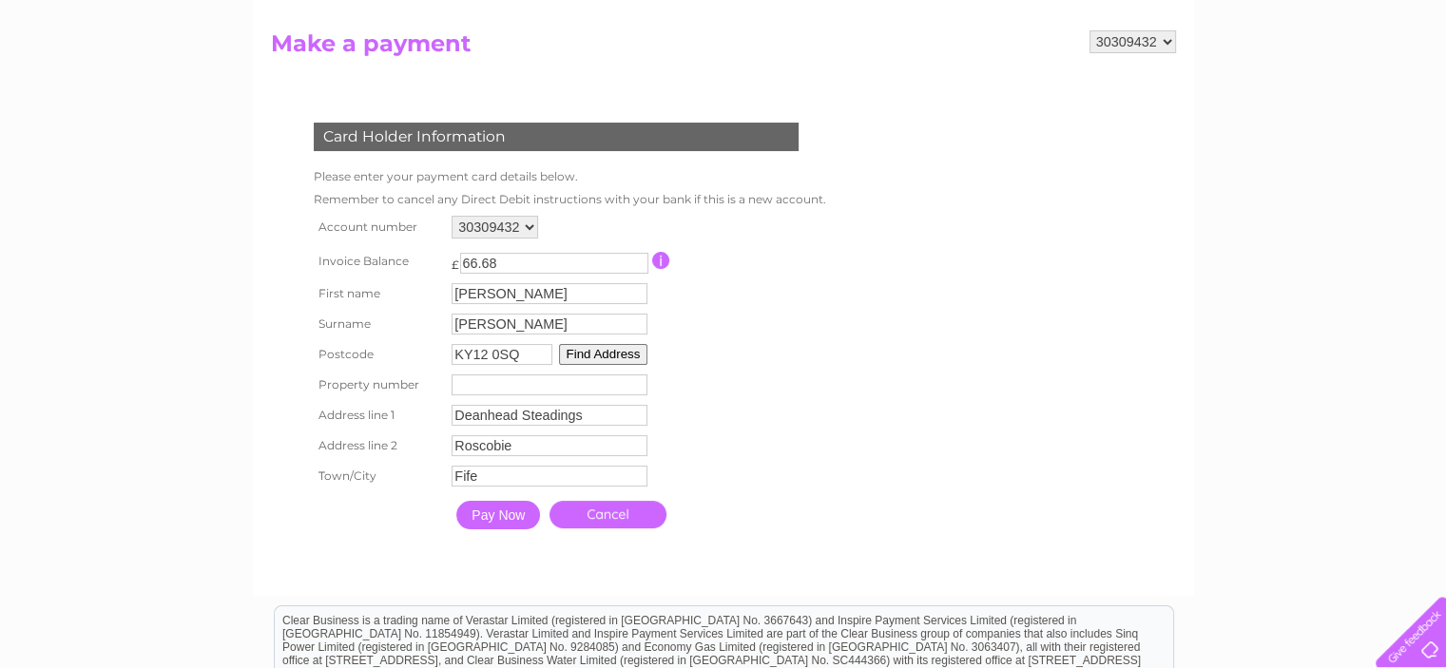
scroll to position [190, 0]
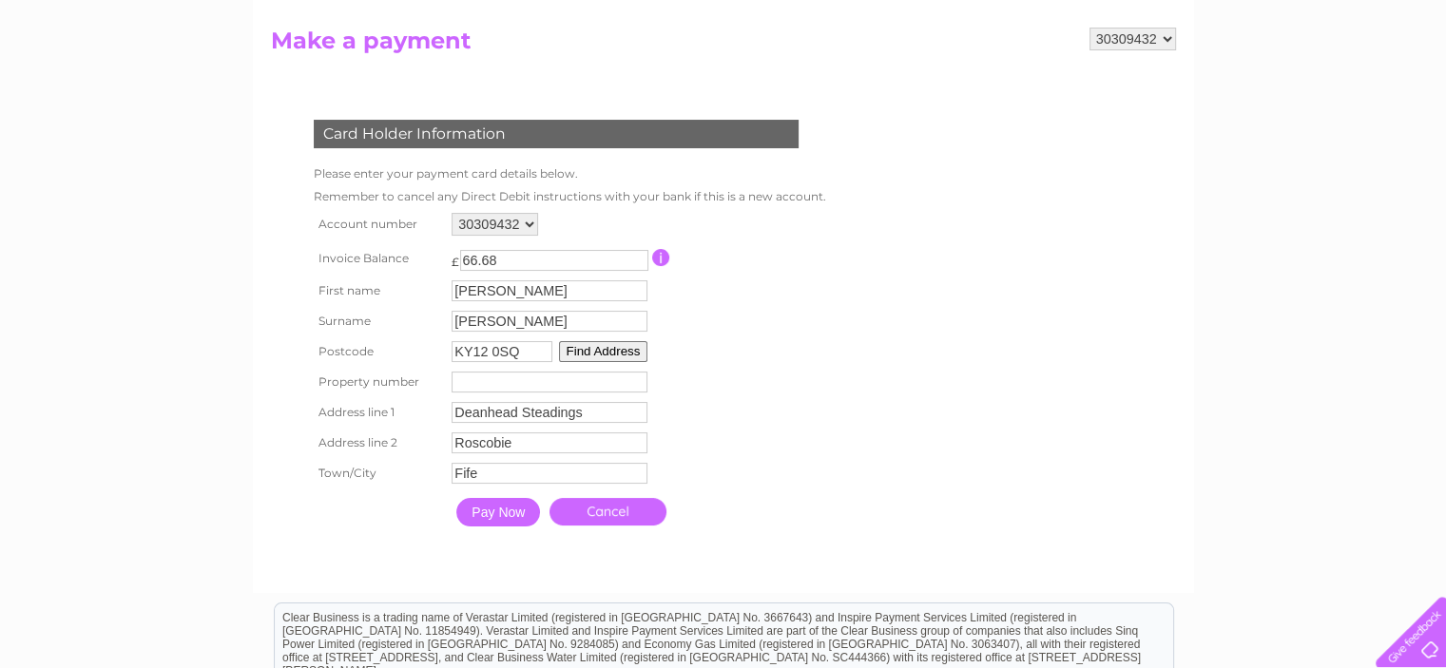
click at [502, 514] on input "Pay Now" at bounding box center [498, 512] width 84 height 29
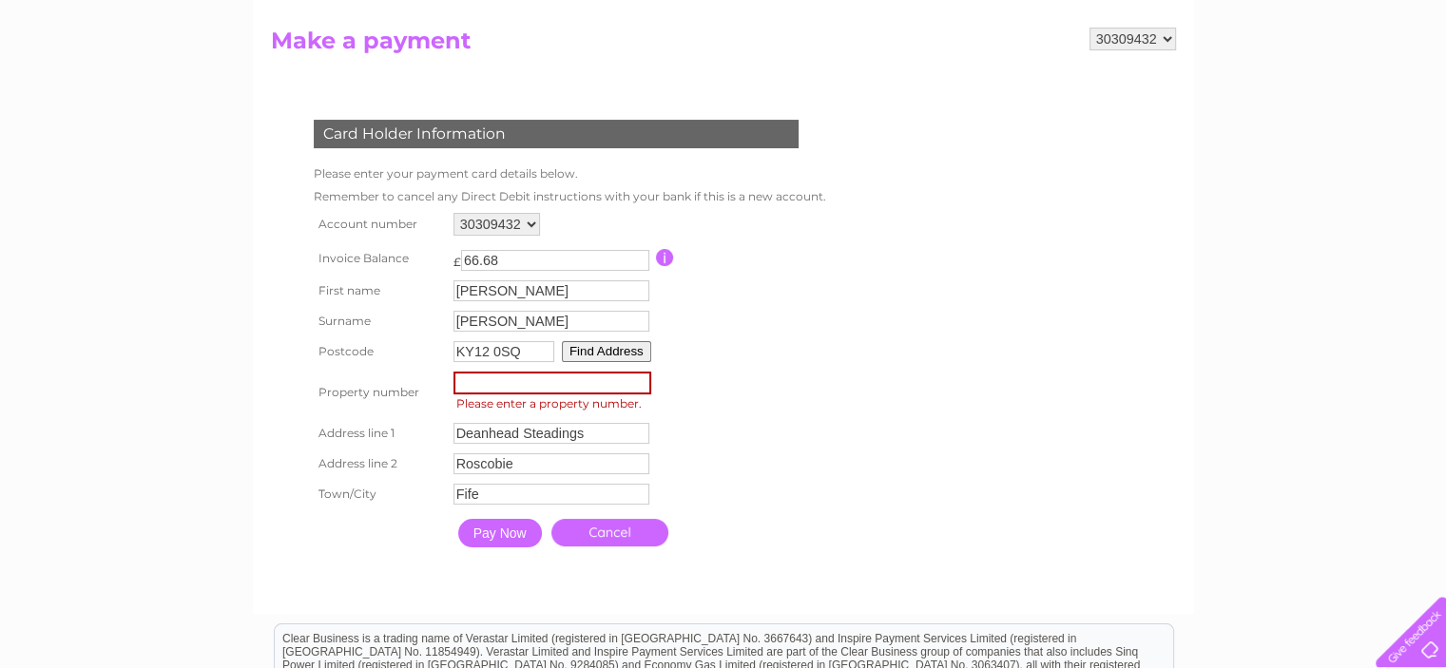
click at [531, 385] on input "number" at bounding box center [553, 383] width 198 height 23
click at [1034, 365] on form "30309432 Make a payment Card Holder Information Please enter your payment card …" at bounding box center [723, 312] width 905 height 568
click at [511, 383] on input "number" at bounding box center [553, 383] width 198 height 23
click at [525, 347] on input "KY12 0SQ" at bounding box center [504, 351] width 101 height 21
type input "K"
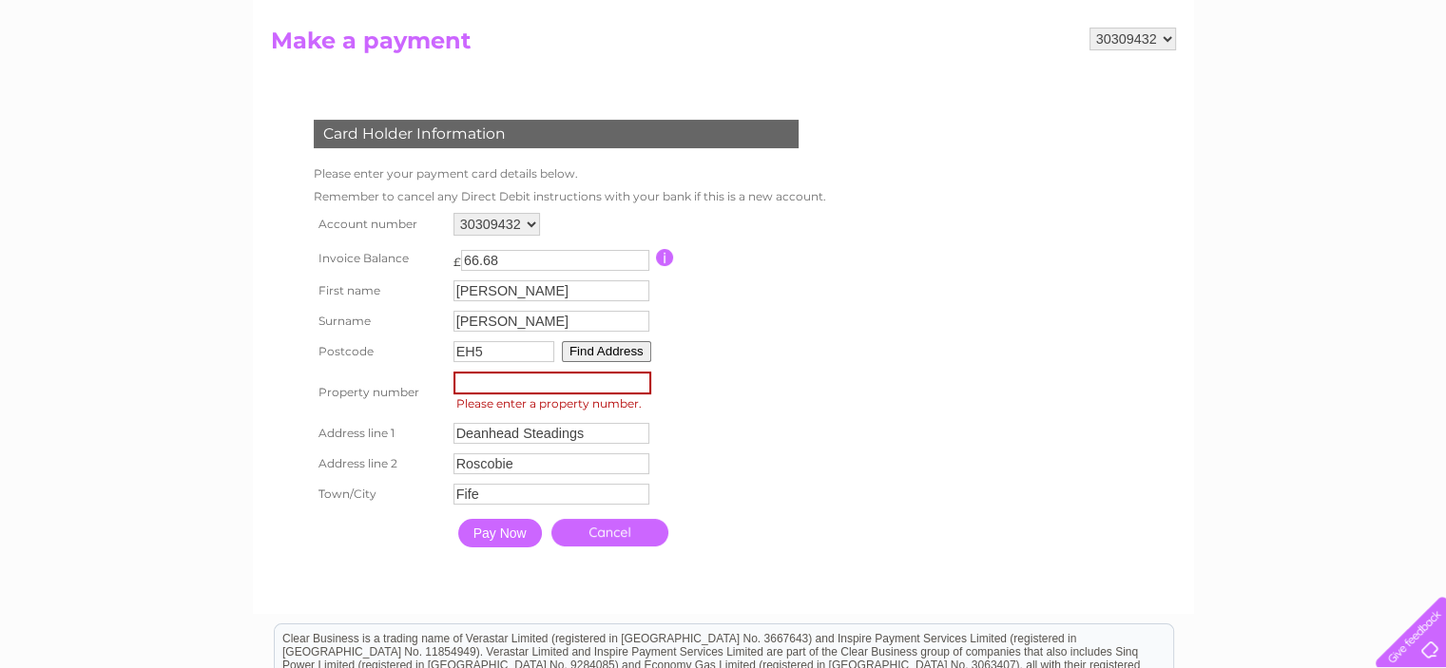
type input "EH5 1PE"
click at [493, 385] on input "number" at bounding box center [553, 383] width 198 height 23
type input "142"
click at [614, 433] on input "Deanhead Steadings" at bounding box center [553, 432] width 198 height 23
type input "D"
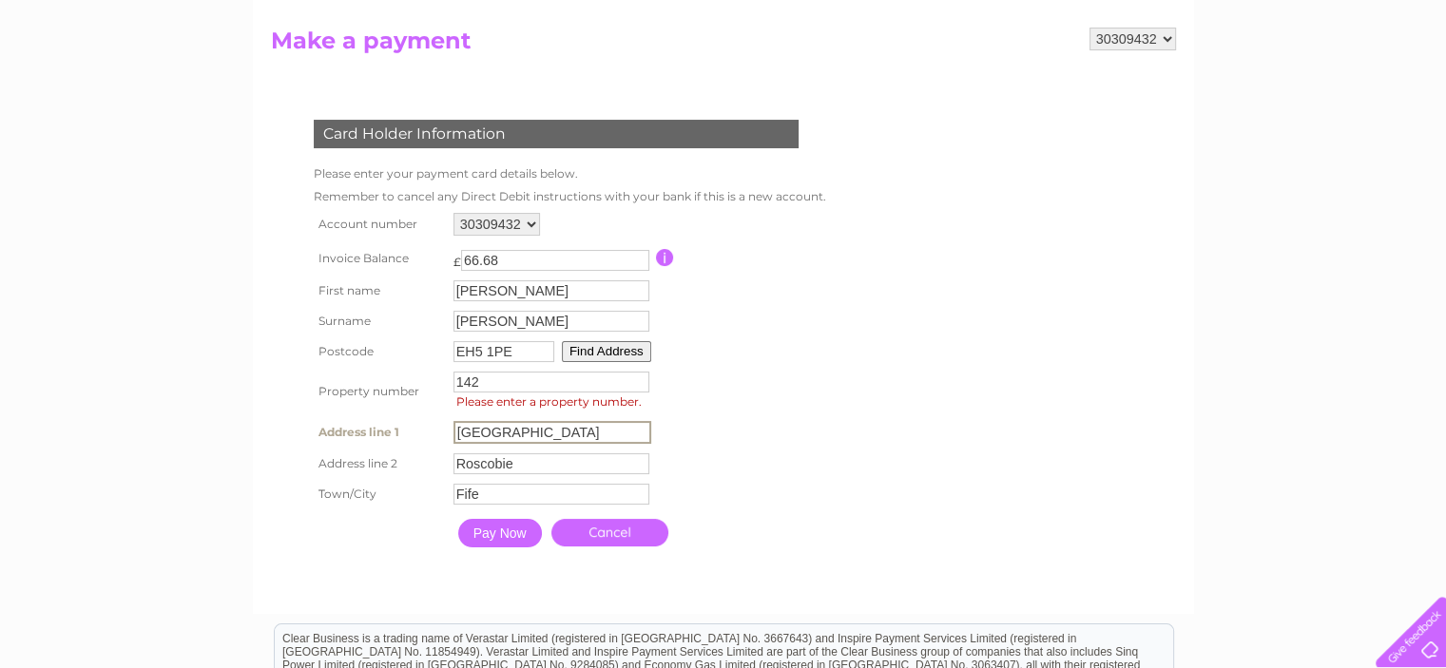
type input "West Granton Road"
drag, startPoint x: 783, startPoint y: 443, endPoint x: 540, endPoint y: 473, distance: 245.2
click at [540, 473] on table "Account number 30309432 Invoice Balance £ 66.68 First name Angela Surname" at bounding box center [565, 381] width 513 height 347
click at [540, 473] on input "Roscobie" at bounding box center [553, 463] width 198 height 23
type input "R"
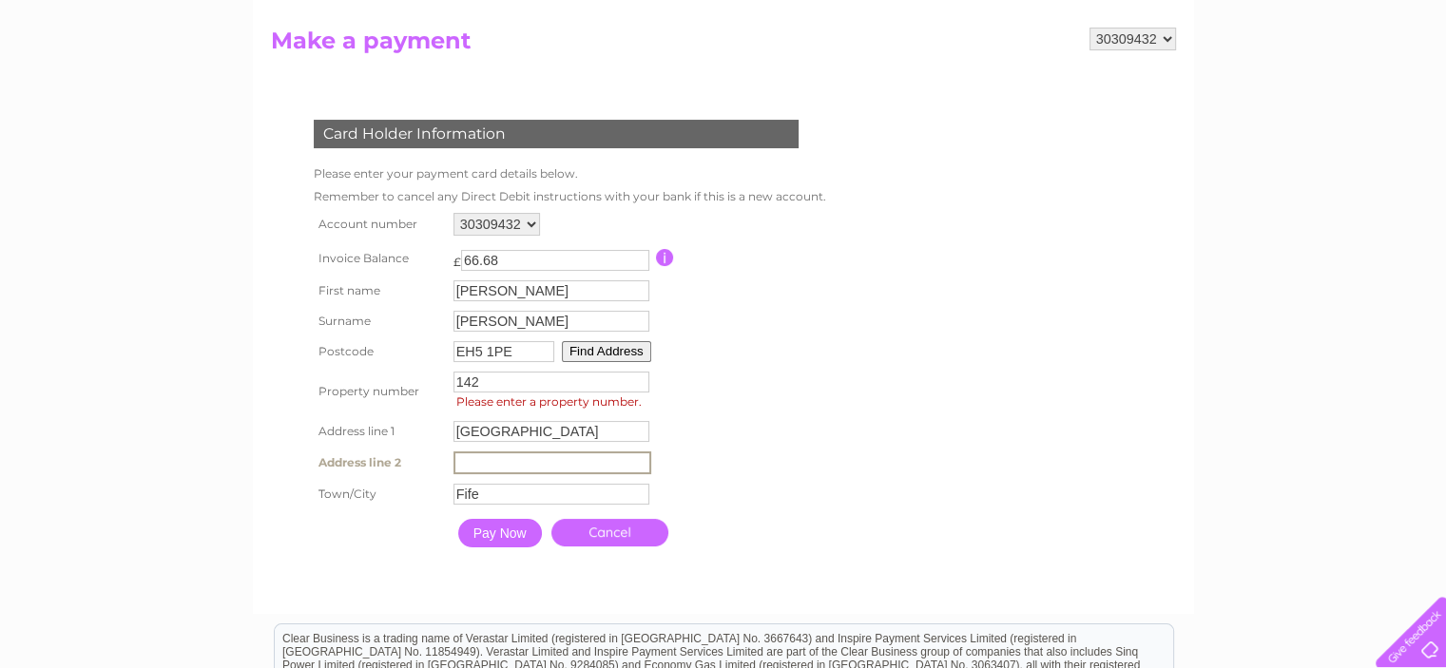
click at [540, 497] on input "Fife" at bounding box center [552, 494] width 196 height 21
type input "F"
type input "Edinburgh"
click at [485, 379] on input "142" at bounding box center [550, 382] width 196 height 21
click at [502, 532] on input "Pay Now" at bounding box center [498, 531] width 84 height 29
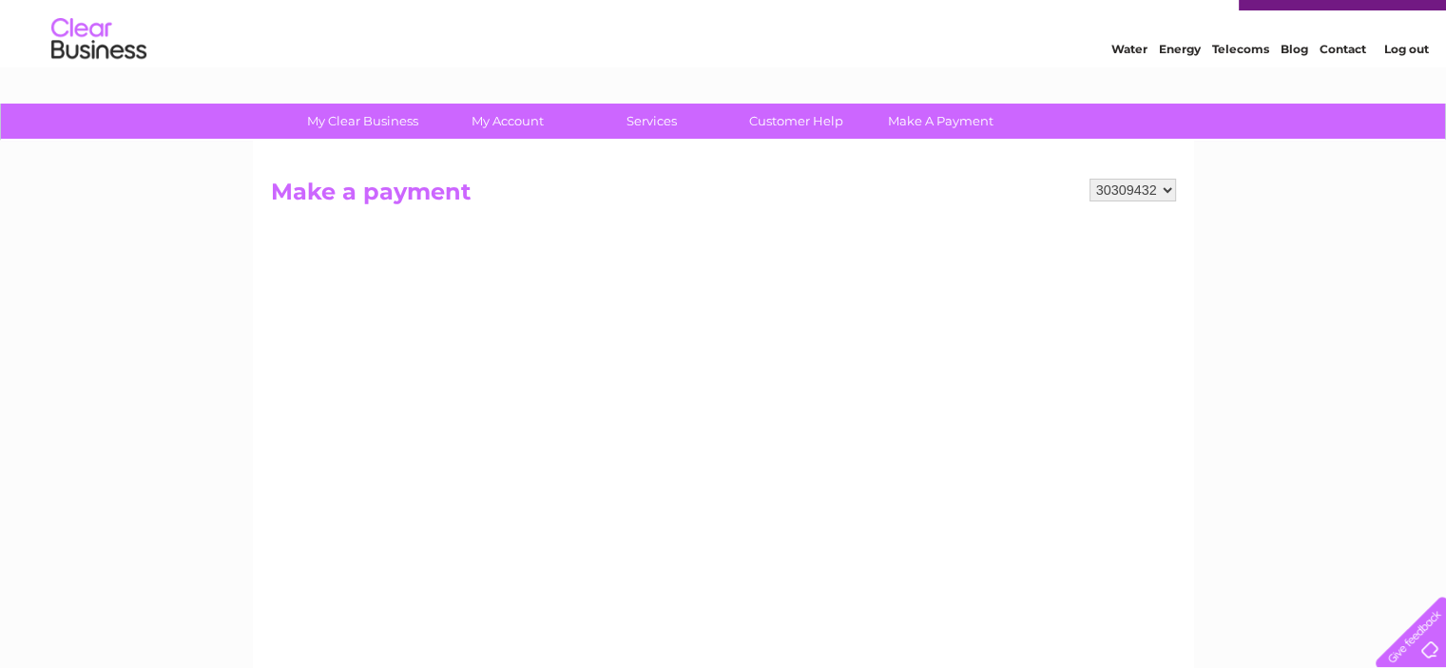
scroll to position [21, 0]
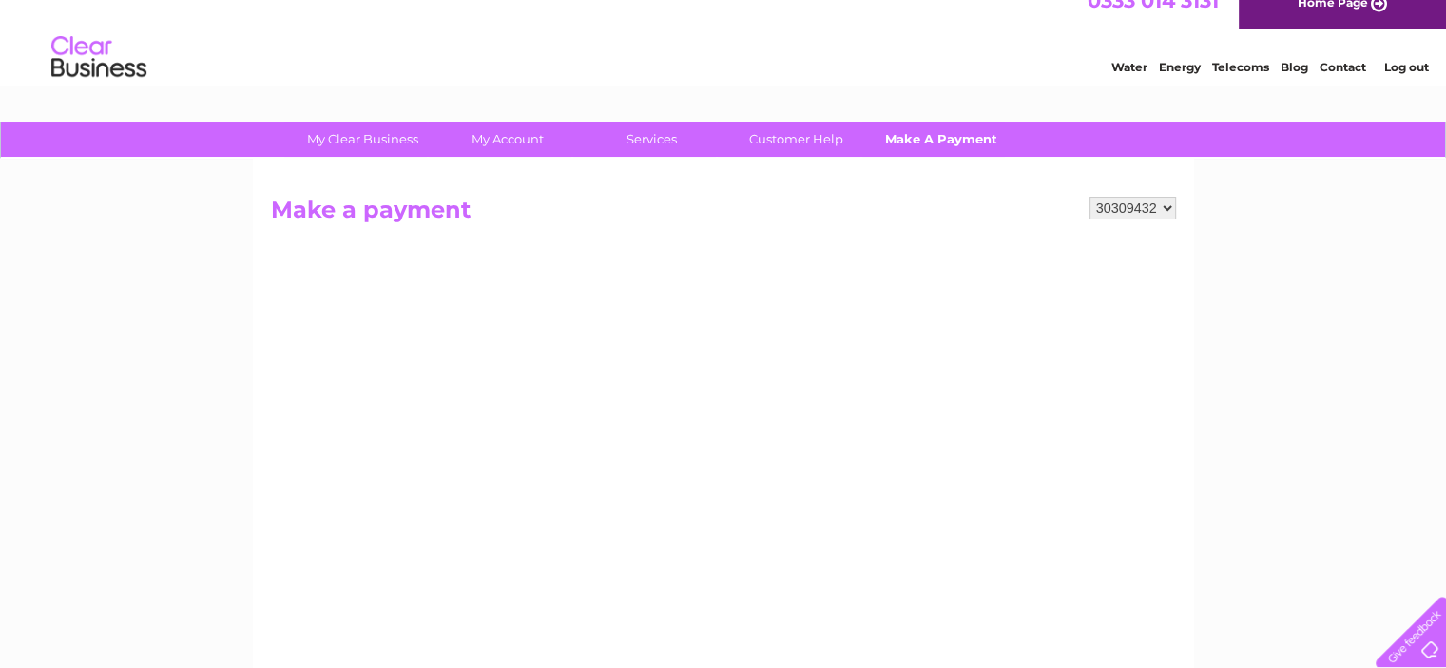
click at [954, 134] on link "Make A Payment" at bounding box center [940, 139] width 157 height 35
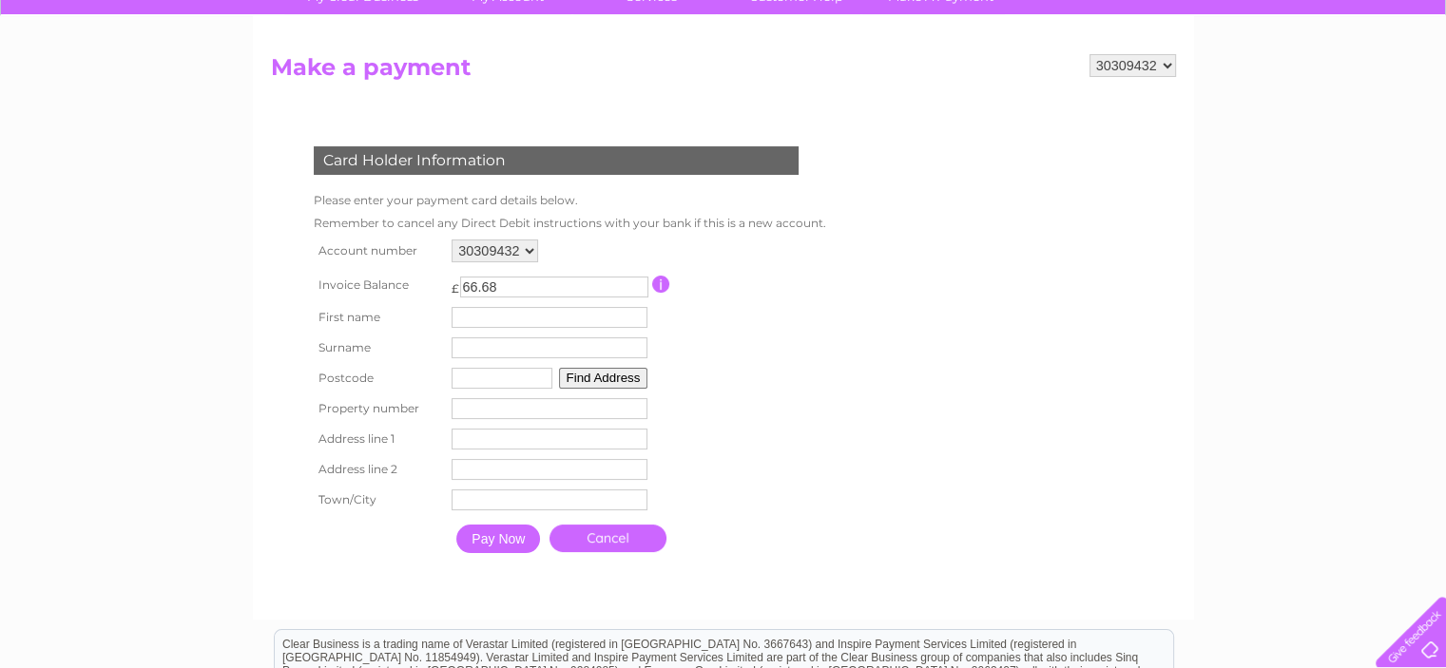
scroll to position [190, 0]
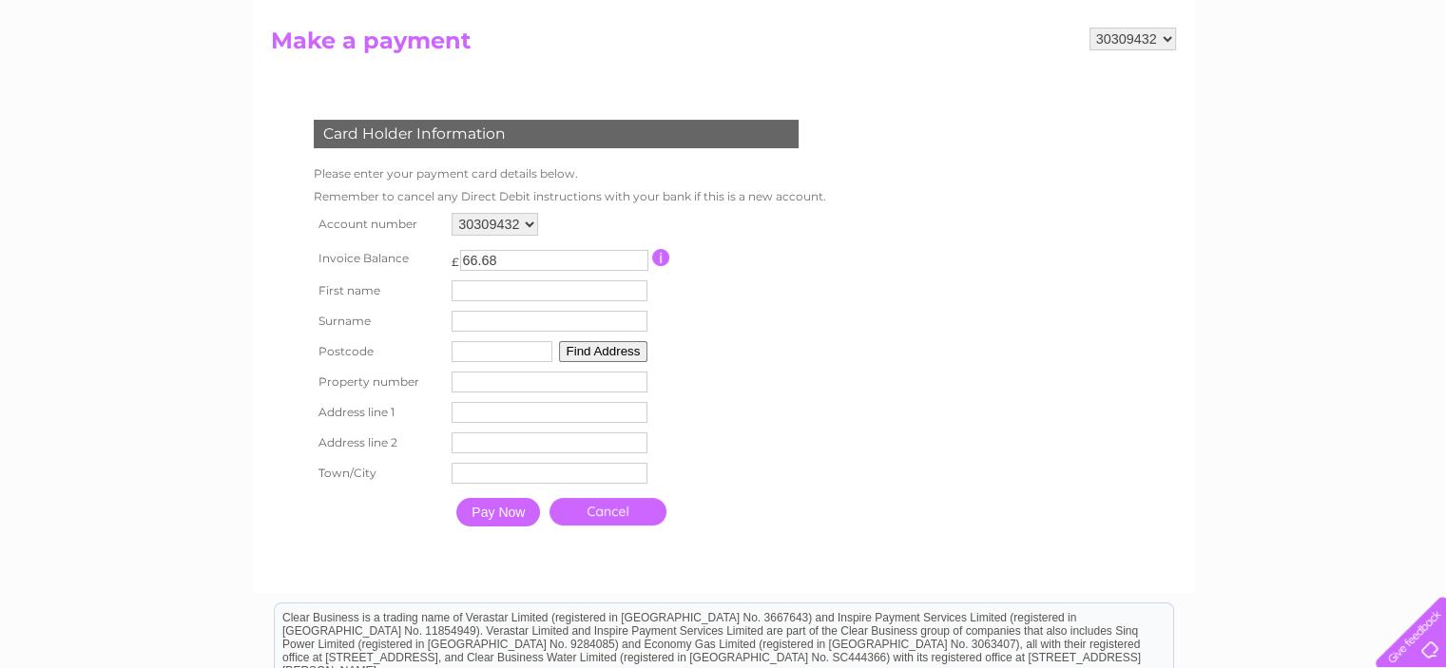
click at [464, 287] on input "text" at bounding box center [550, 290] width 196 height 21
type input "[PERSON_NAME]"
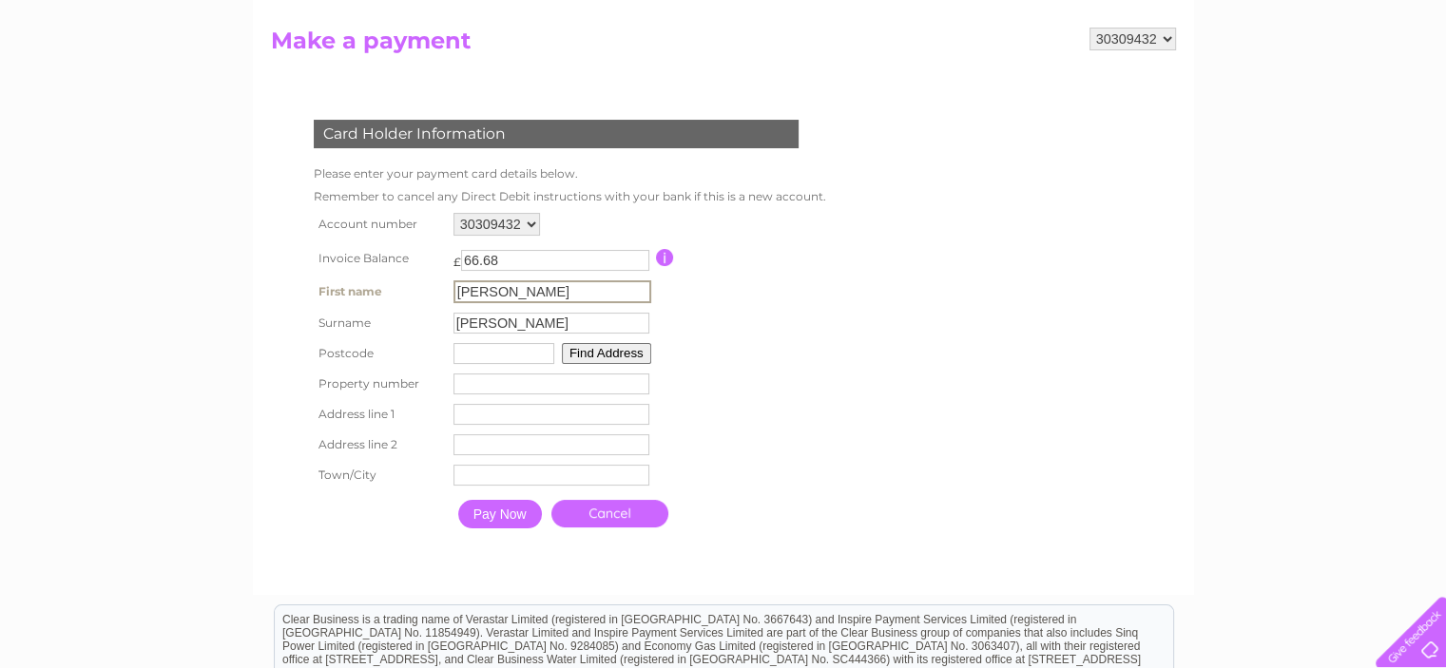
type input "KY12 0SQ"
type input "Deanhead Steadings"
type input "Roscobie"
type input "Fife"
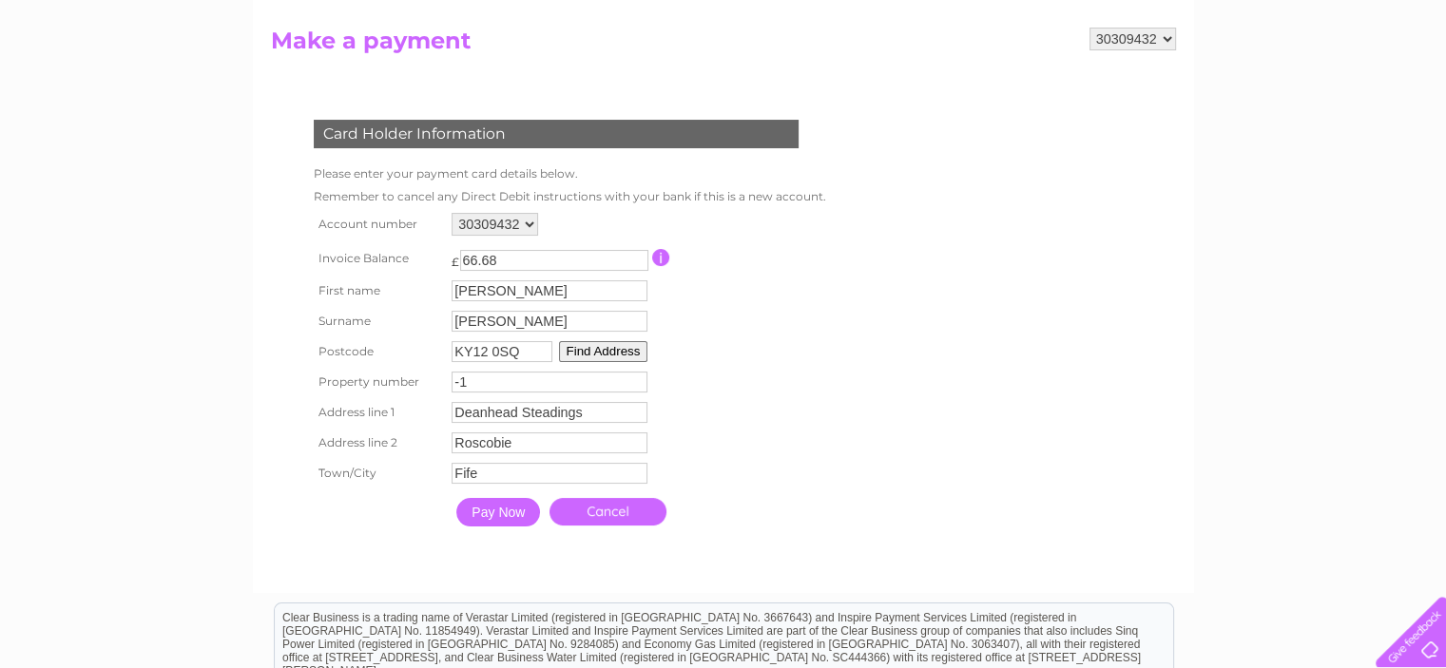
click at [641, 388] on input "-1" at bounding box center [550, 382] width 196 height 21
type input "1"
click at [498, 516] on input "Pay Now" at bounding box center [498, 512] width 84 height 29
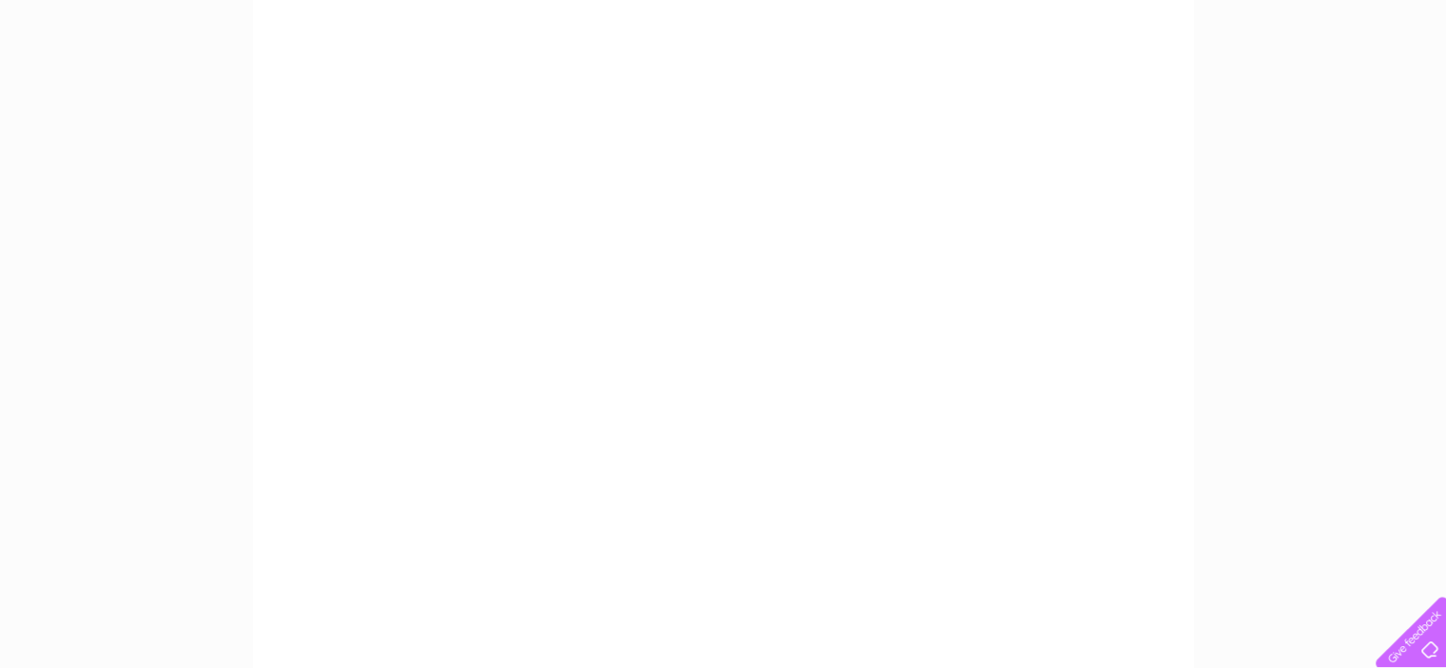
scroll to position [266, 0]
